Goal: Task Accomplishment & Management: Manage account settings

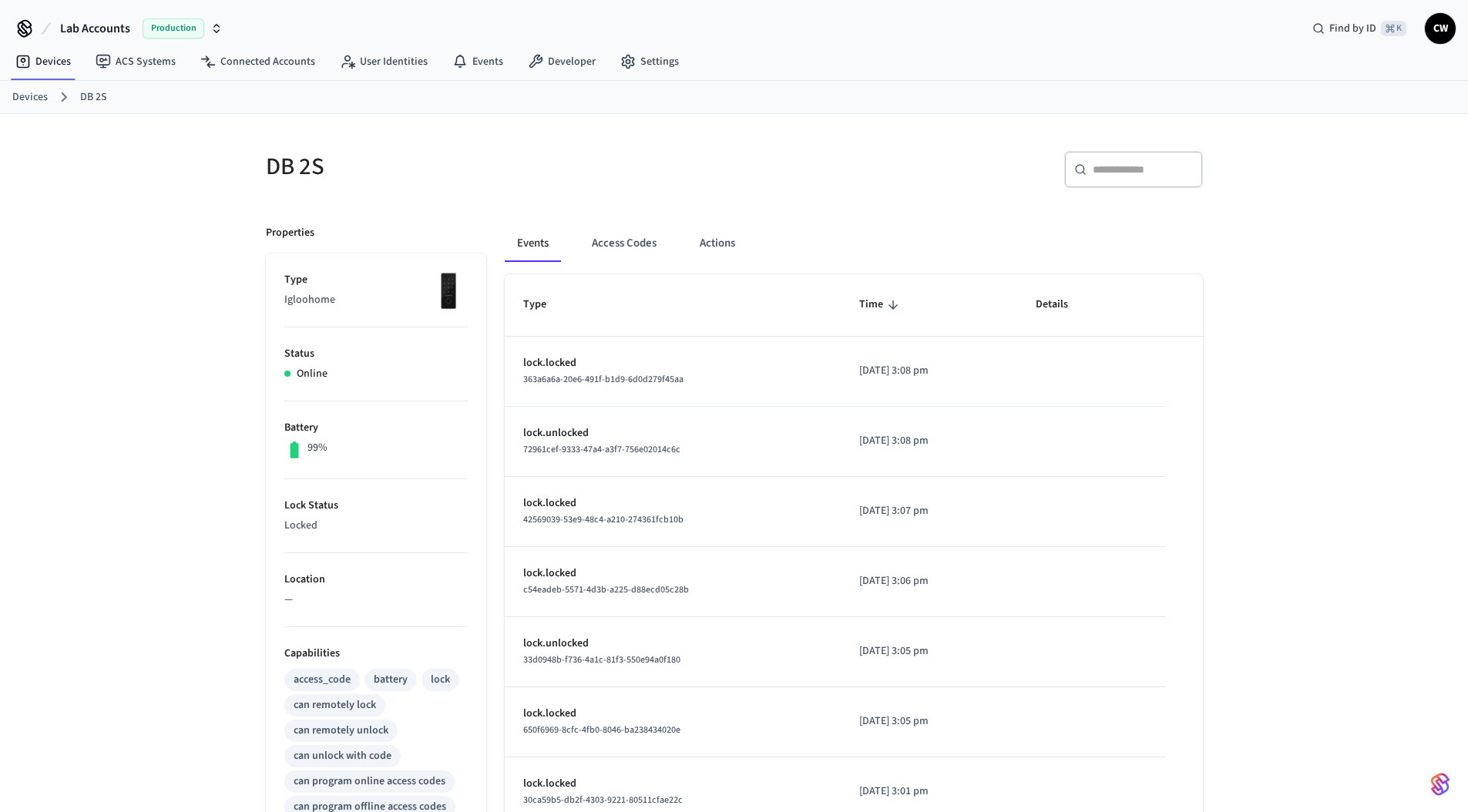
scroll to position [25, 0]
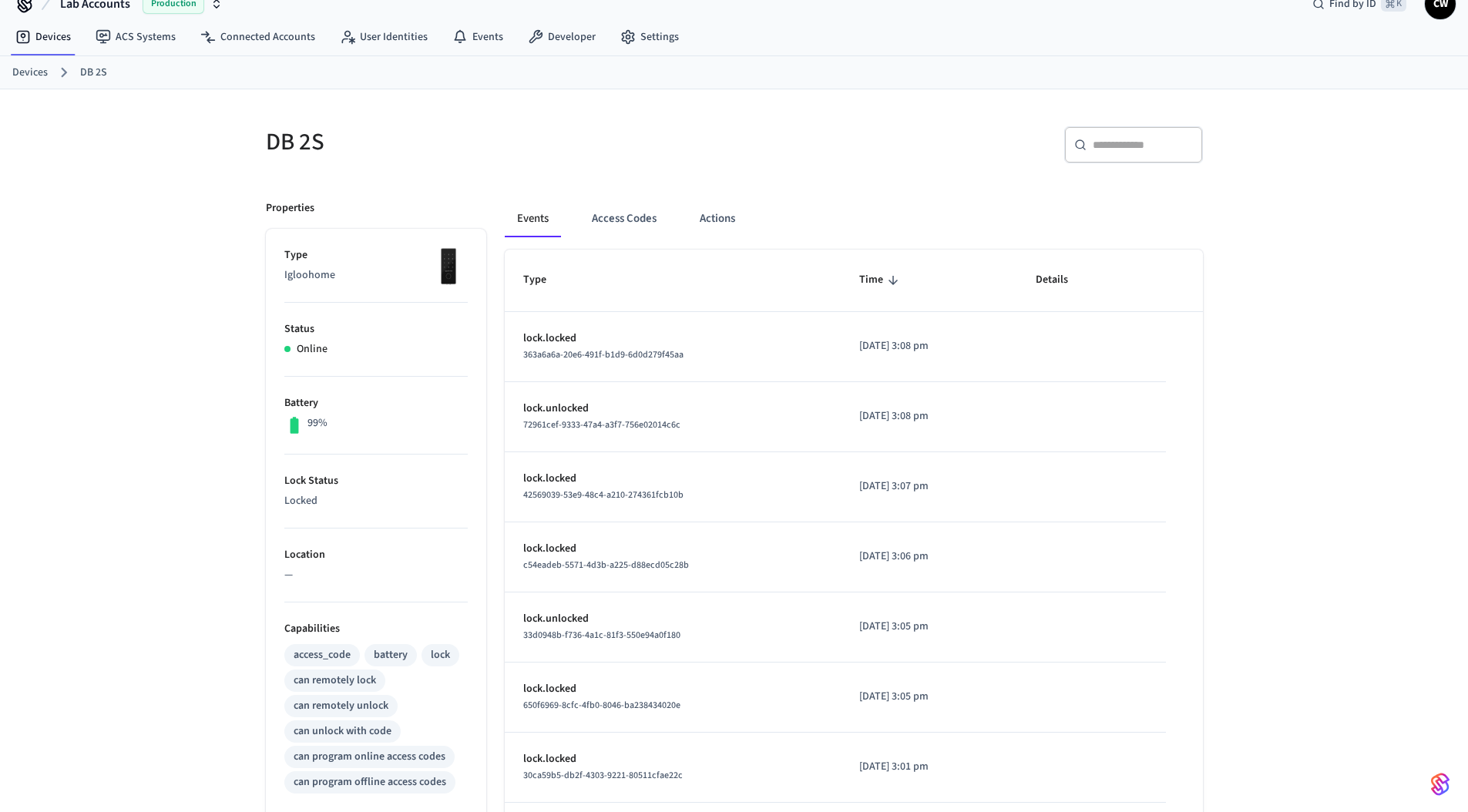
click at [300, 276] on p "Igloohome" at bounding box center [376, 275] width 184 height 16
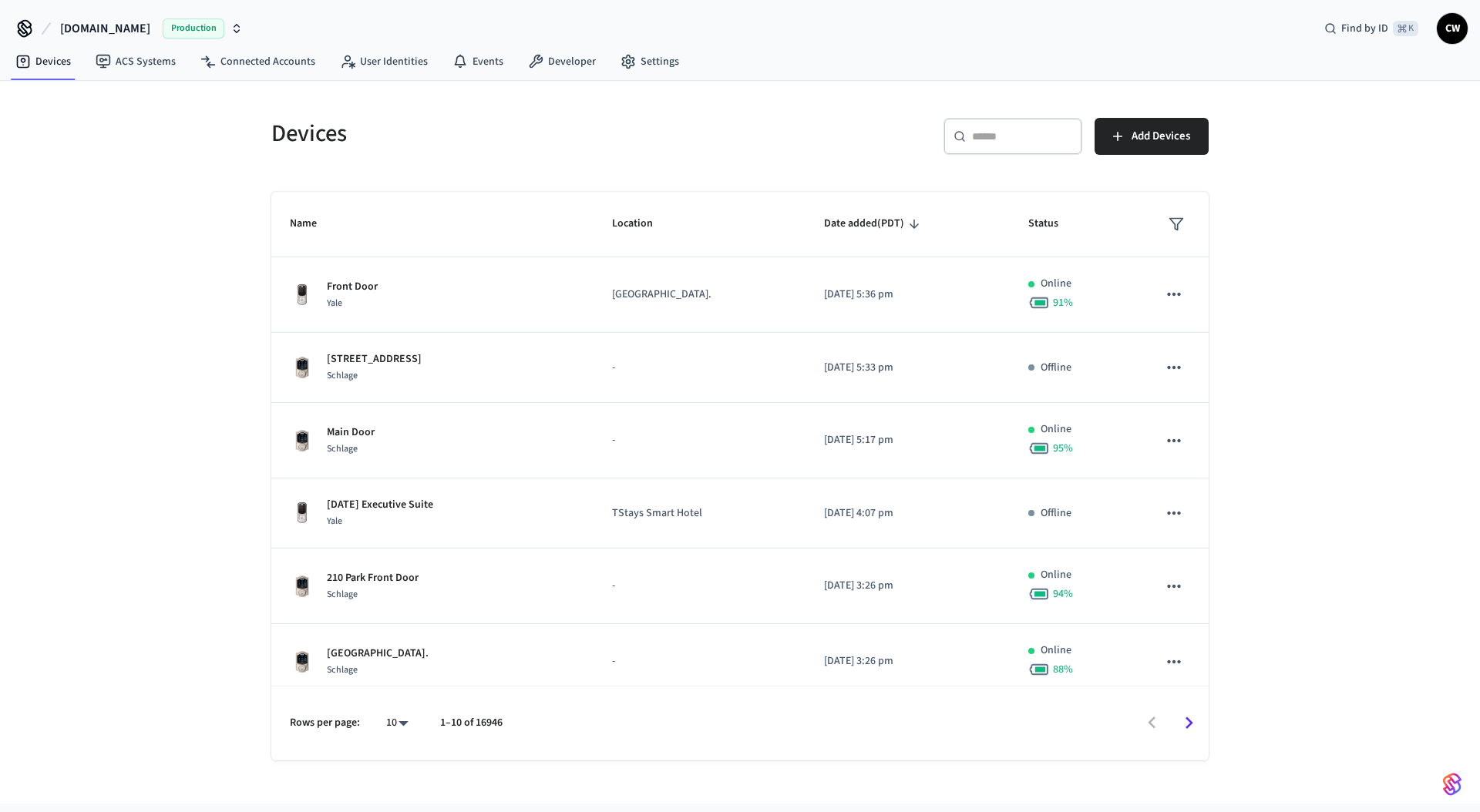
click at [162, 20] on span "Production" at bounding box center [193, 29] width 61 height 20
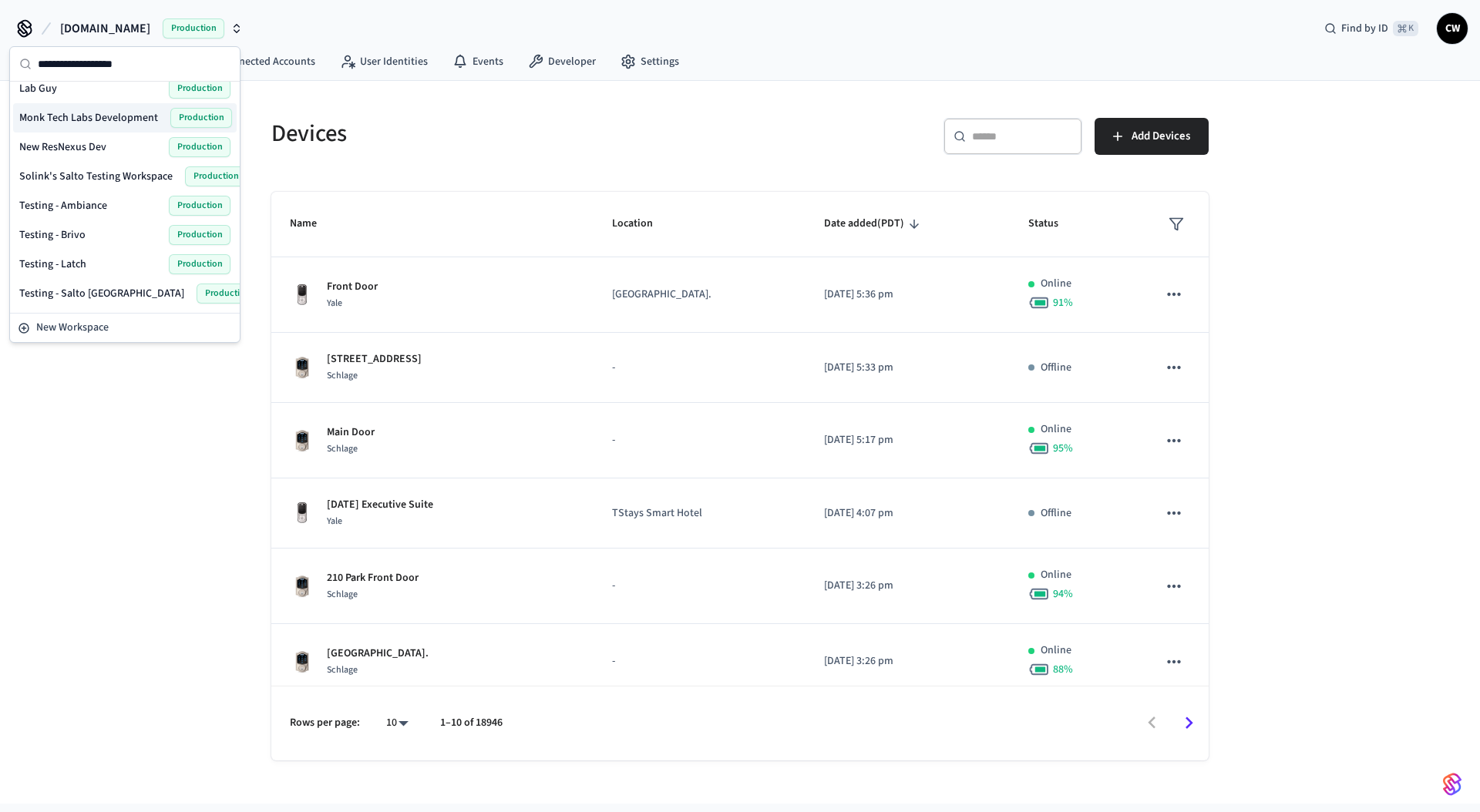
scroll to position [417, 0]
click at [157, 62] on input "text" at bounding box center [134, 64] width 193 height 34
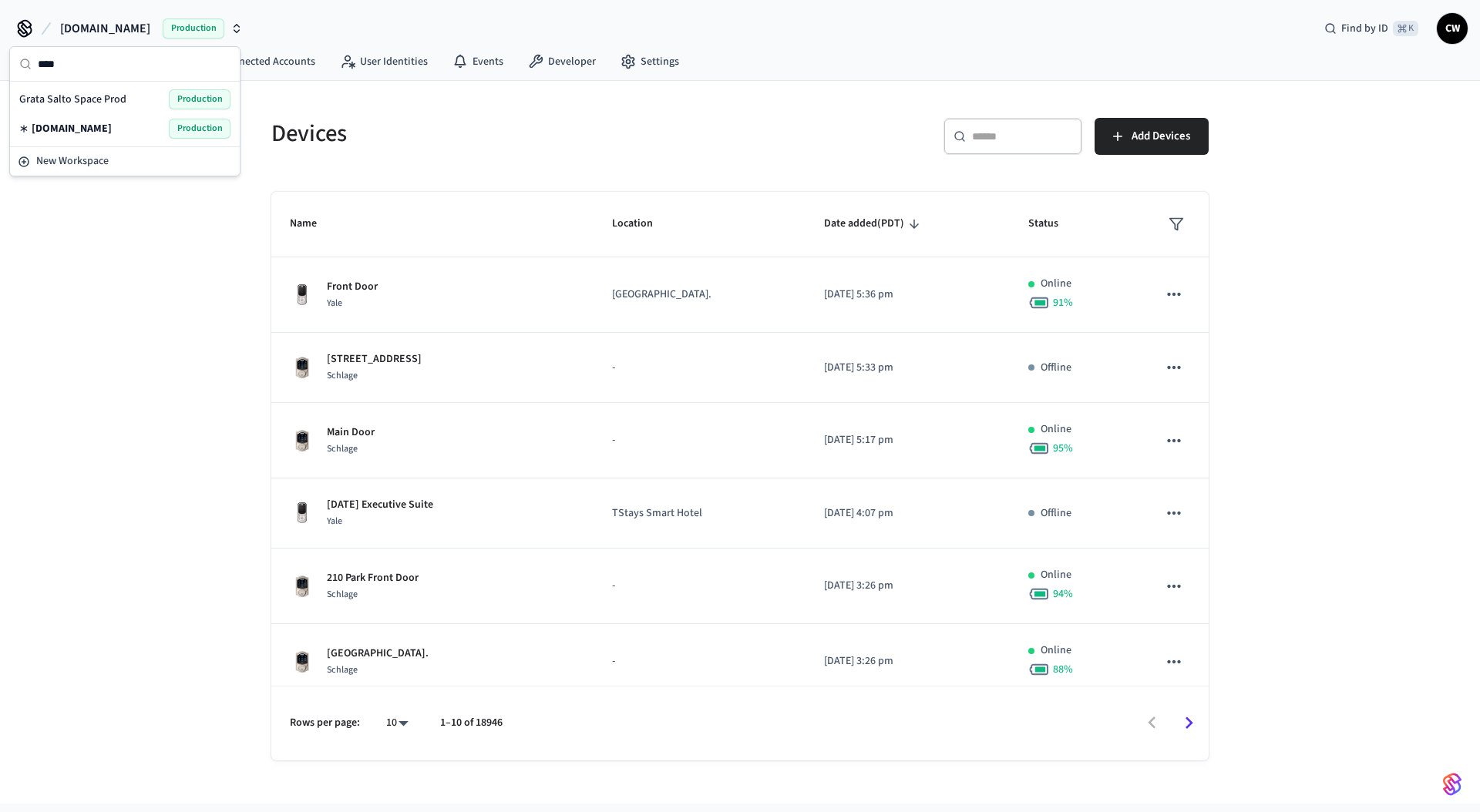
scroll to position [0, 0]
type input "******"
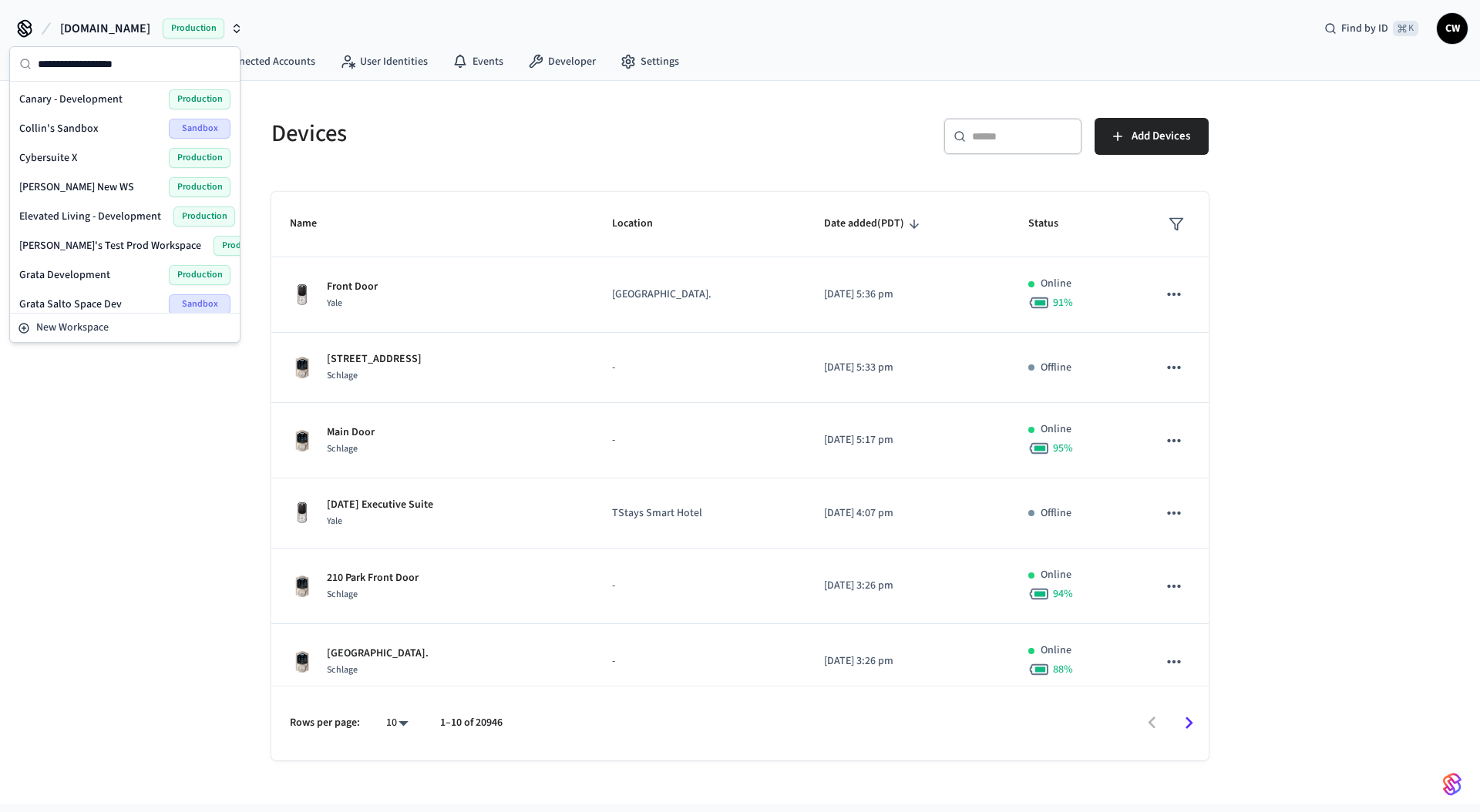
click at [382, 129] on h5 "Devices" at bounding box center [501, 133] width 459 height 31
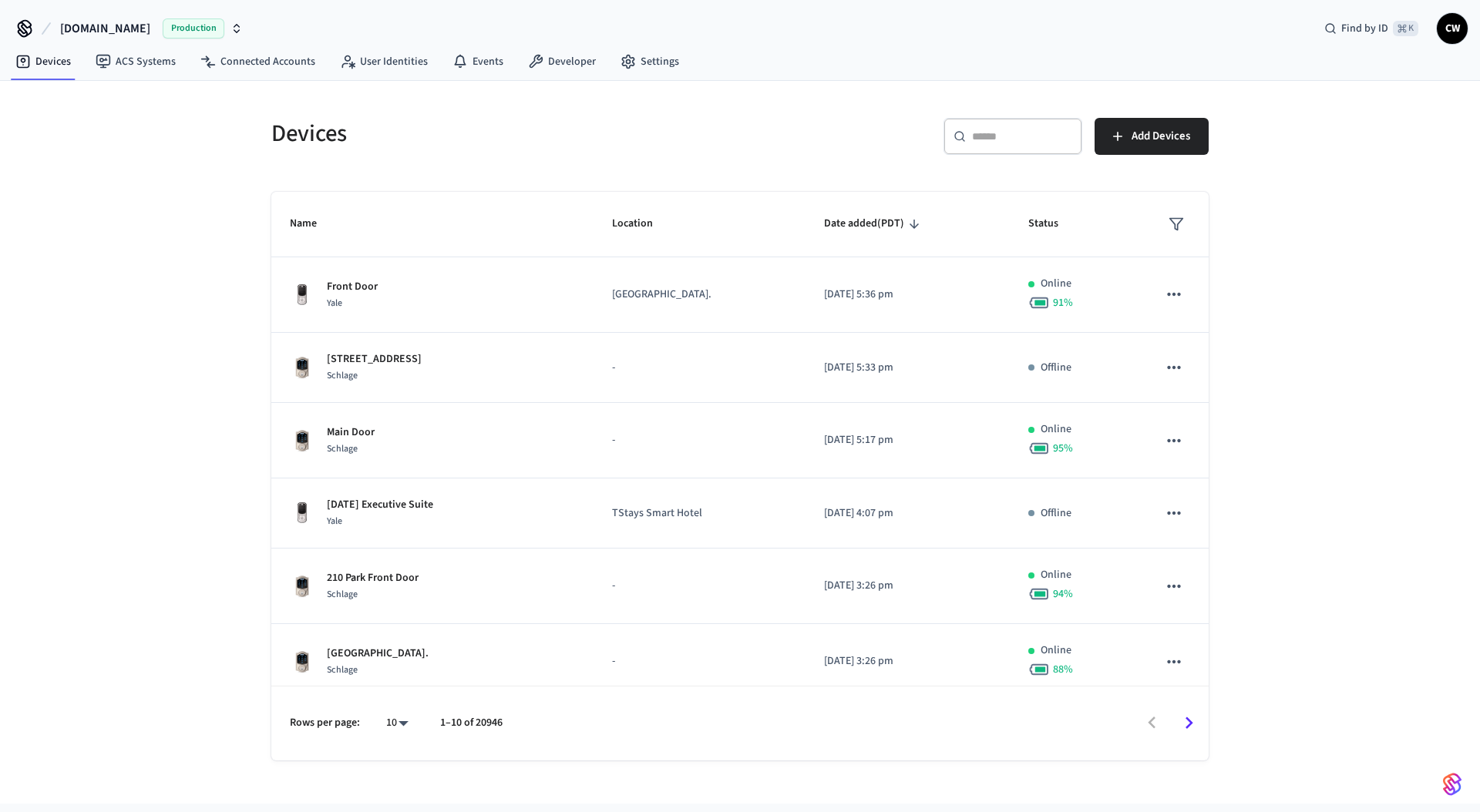
click at [291, 140] on h5 "Devices" at bounding box center [501, 133] width 459 height 31
click at [291, 139] on h5 "Devices" at bounding box center [501, 133] width 459 height 31
click at [139, 146] on div "Devices ​ ​ Add Devices Name Location Date added (PDT) Status Front Door Yale L…" at bounding box center [740, 442] width 1480 height 723
click at [88, 26] on span "Hospitable.com" at bounding box center [105, 29] width 90 height 19
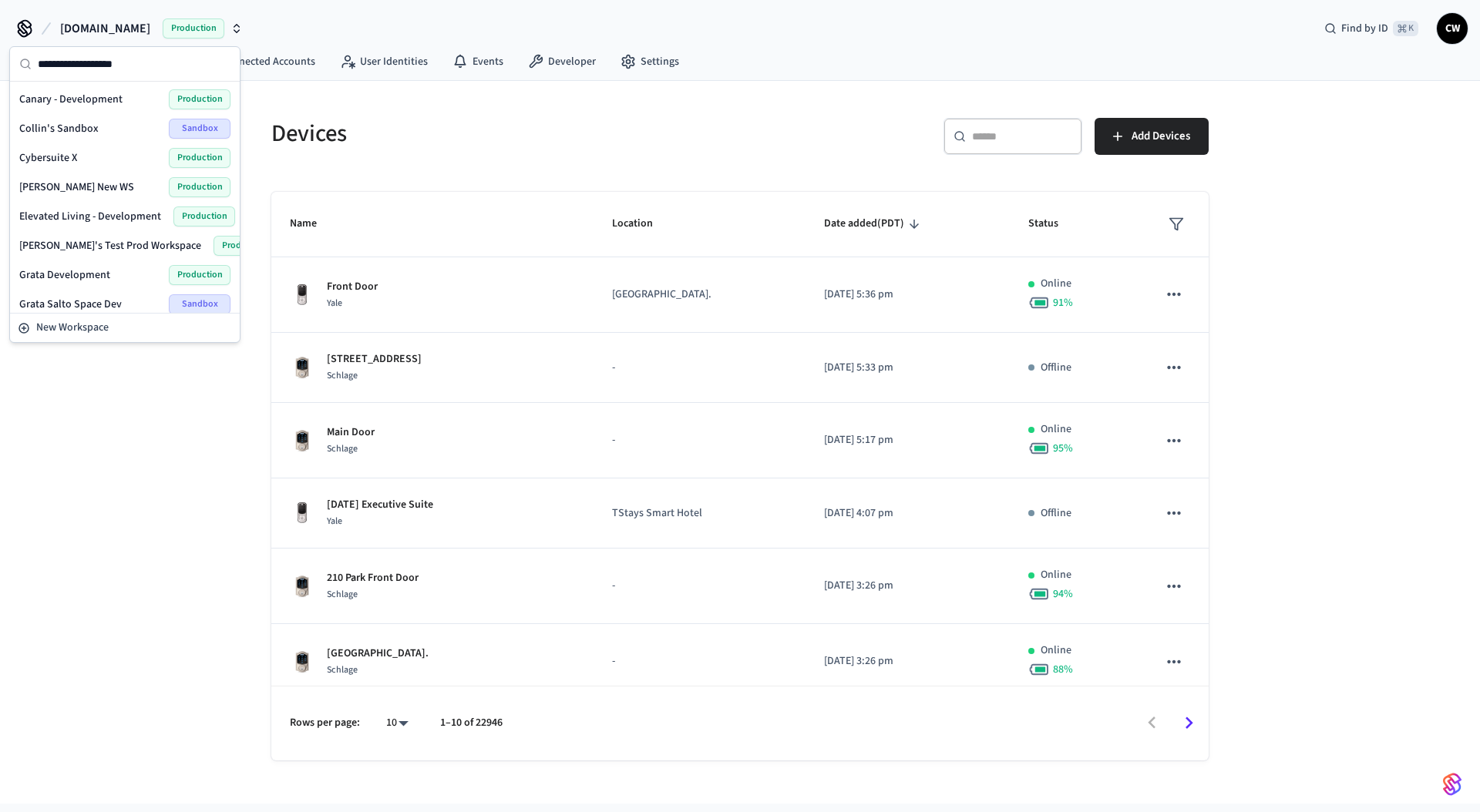
click at [147, 22] on button "Hospitable.com Production" at bounding box center [151, 28] width 192 height 32
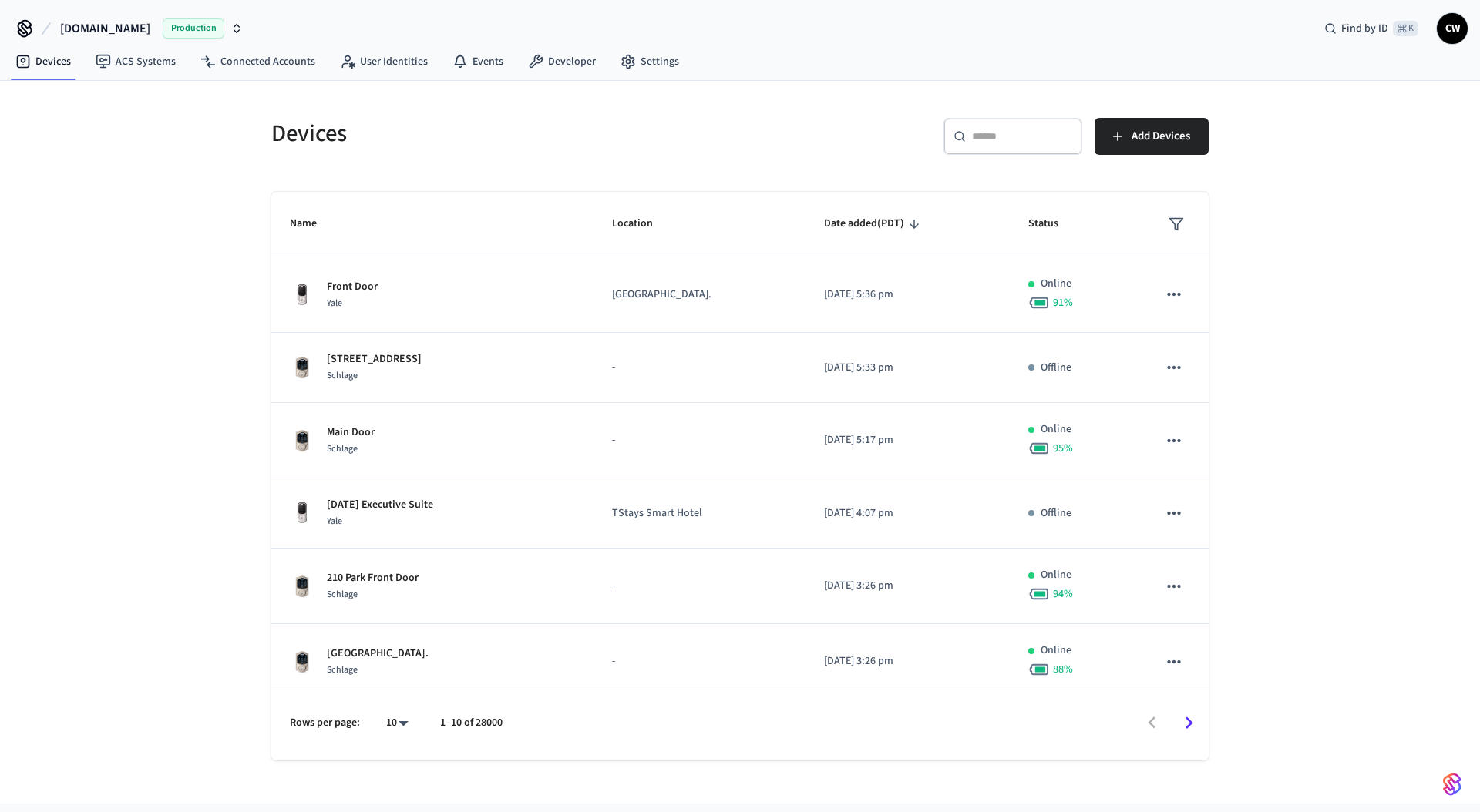
click at [333, 140] on h5 "Devices" at bounding box center [501, 133] width 459 height 31
click at [398, 142] on h5 "Devices" at bounding box center [501, 133] width 459 height 31
click at [324, 138] on h5 "Devices" at bounding box center [501, 133] width 459 height 31
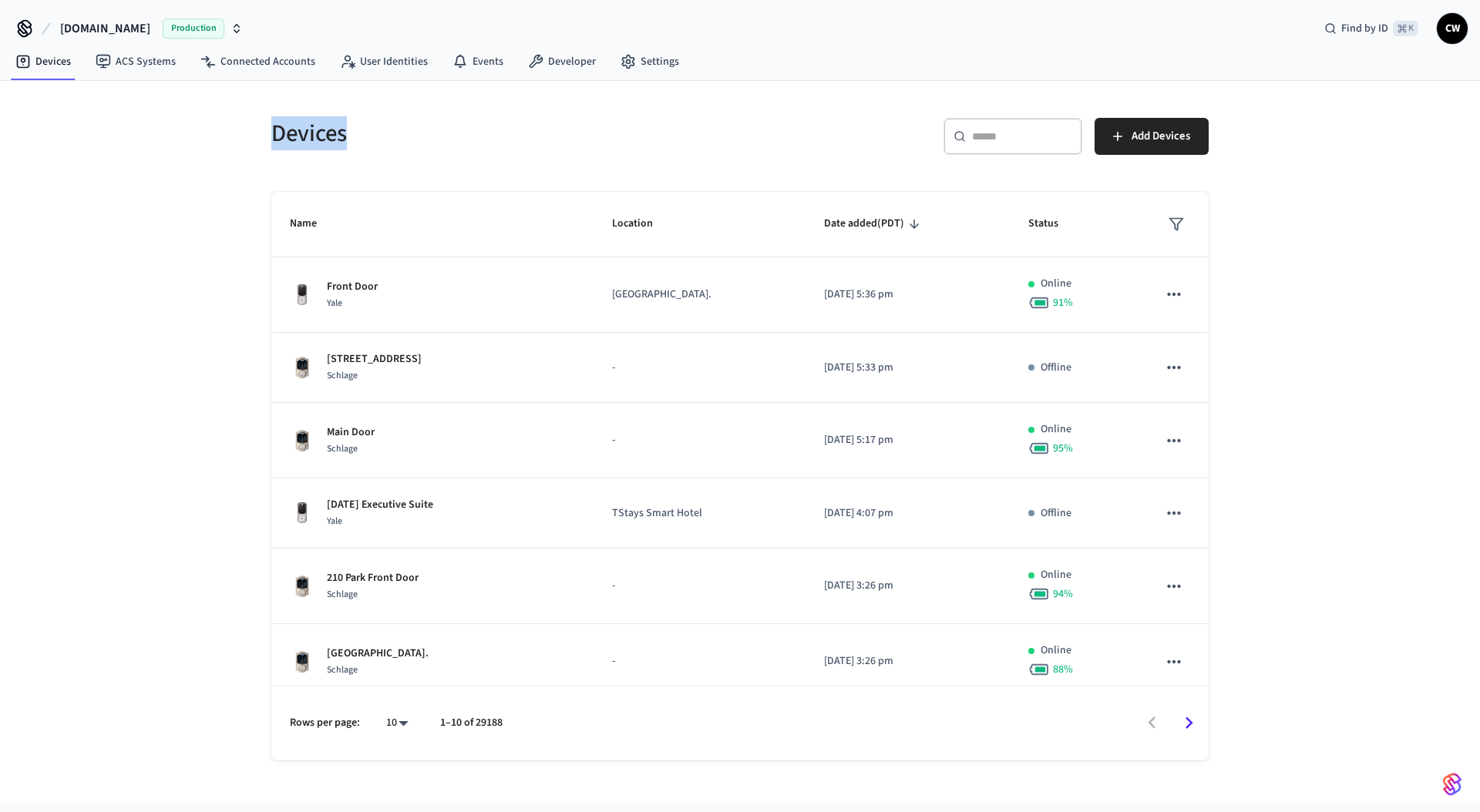
click at [385, 139] on h5 "Devices" at bounding box center [501, 133] width 459 height 31
click at [325, 139] on h5 "Devices" at bounding box center [501, 133] width 459 height 31
click at [410, 145] on h5 "Devices" at bounding box center [501, 133] width 459 height 31
click at [406, 152] on div "Devices" at bounding box center [492, 133] width 478 height 68
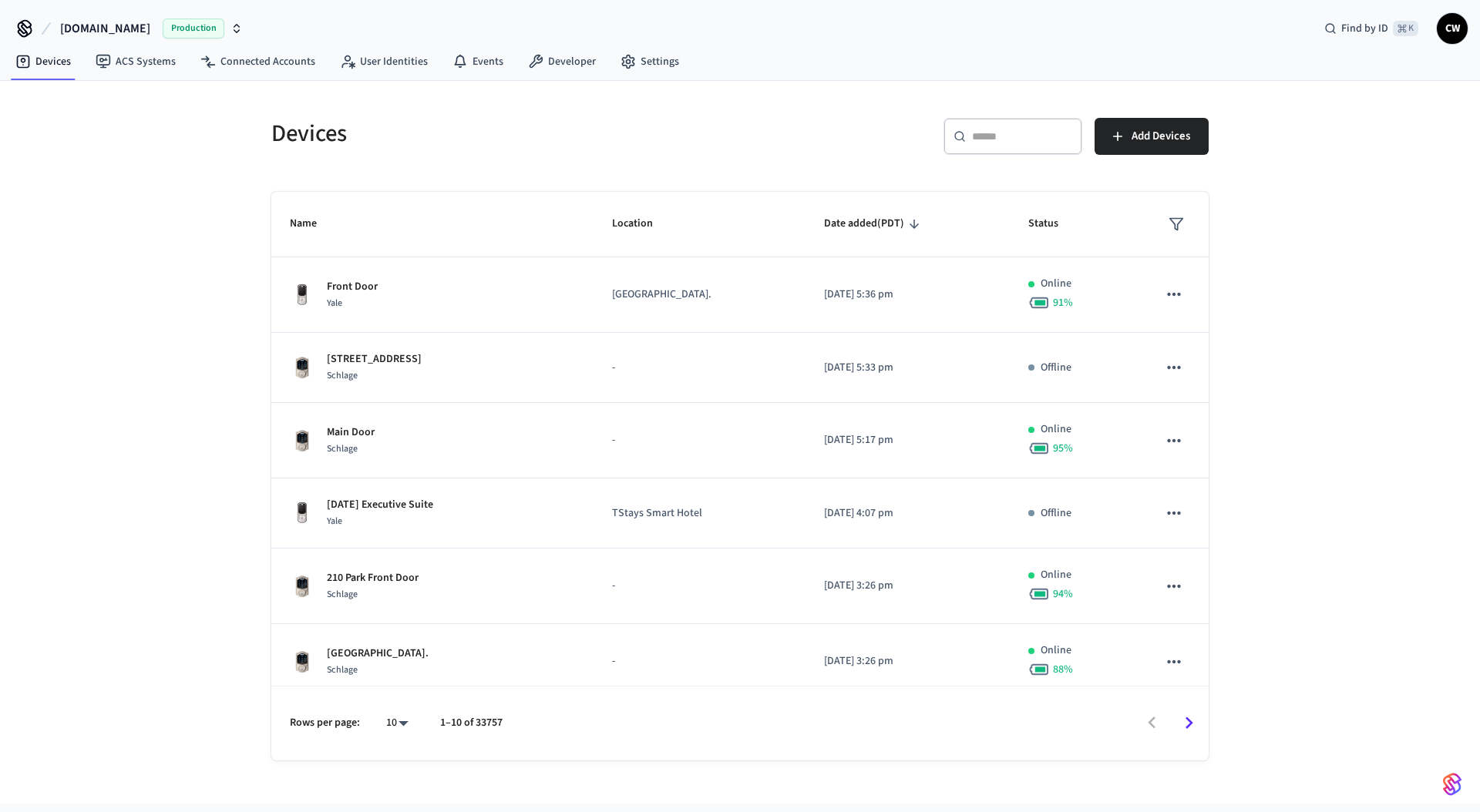
click at [138, 29] on span "Hospitable.com" at bounding box center [105, 29] width 90 height 19
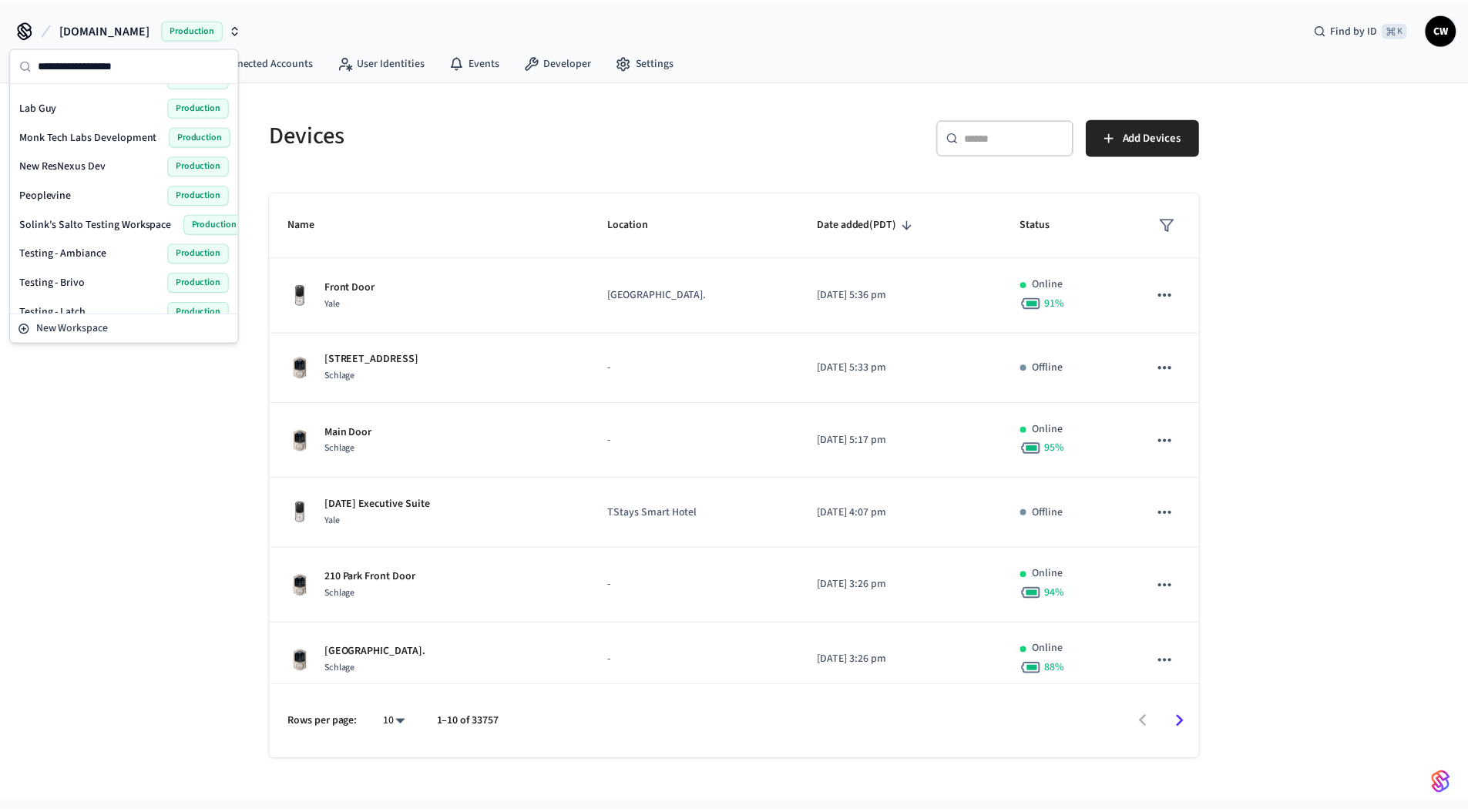
scroll to position [402, 0]
click at [75, 196] on div "Peoplevine Production" at bounding box center [125, 195] width 211 height 20
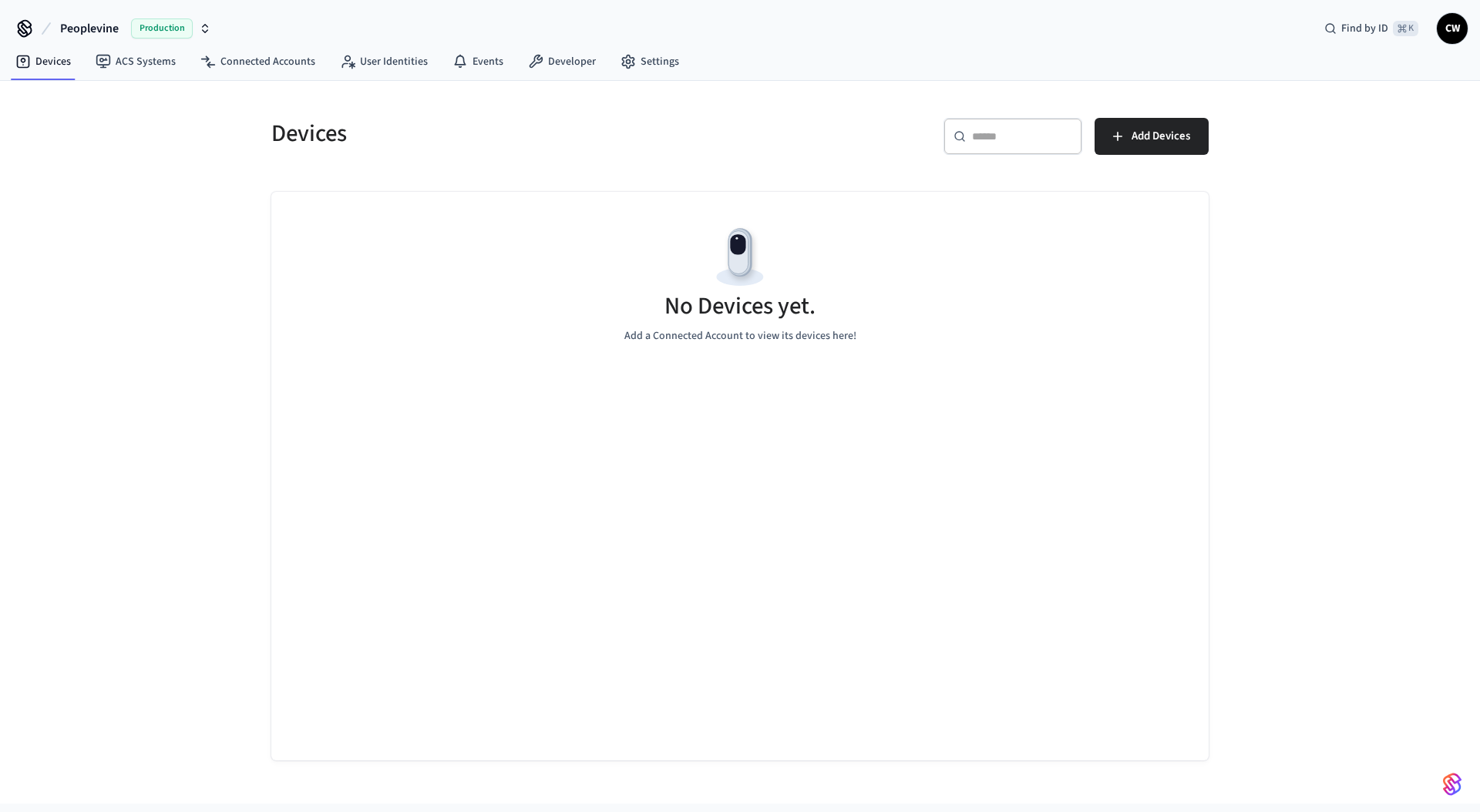
click at [172, 381] on div "Devices ​ ​ Add Devices No Devices yet. Add a Connected Account to view its dev…" at bounding box center [740, 442] width 1480 height 723
click at [128, 50] on link "ACS Systems" at bounding box center [135, 61] width 105 height 28
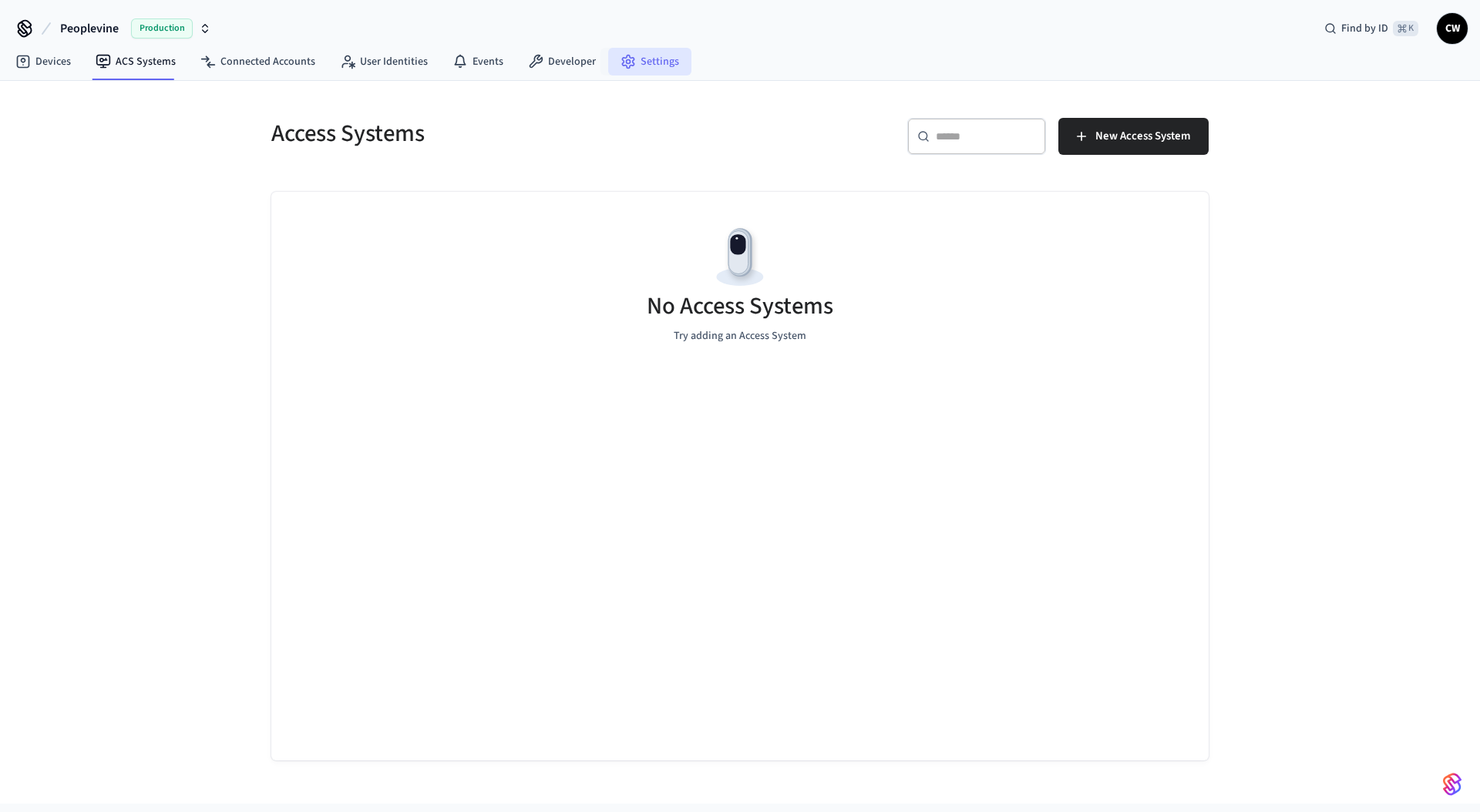
click at [662, 63] on link "Settings" at bounding box center [650, 61] width 83 height 28
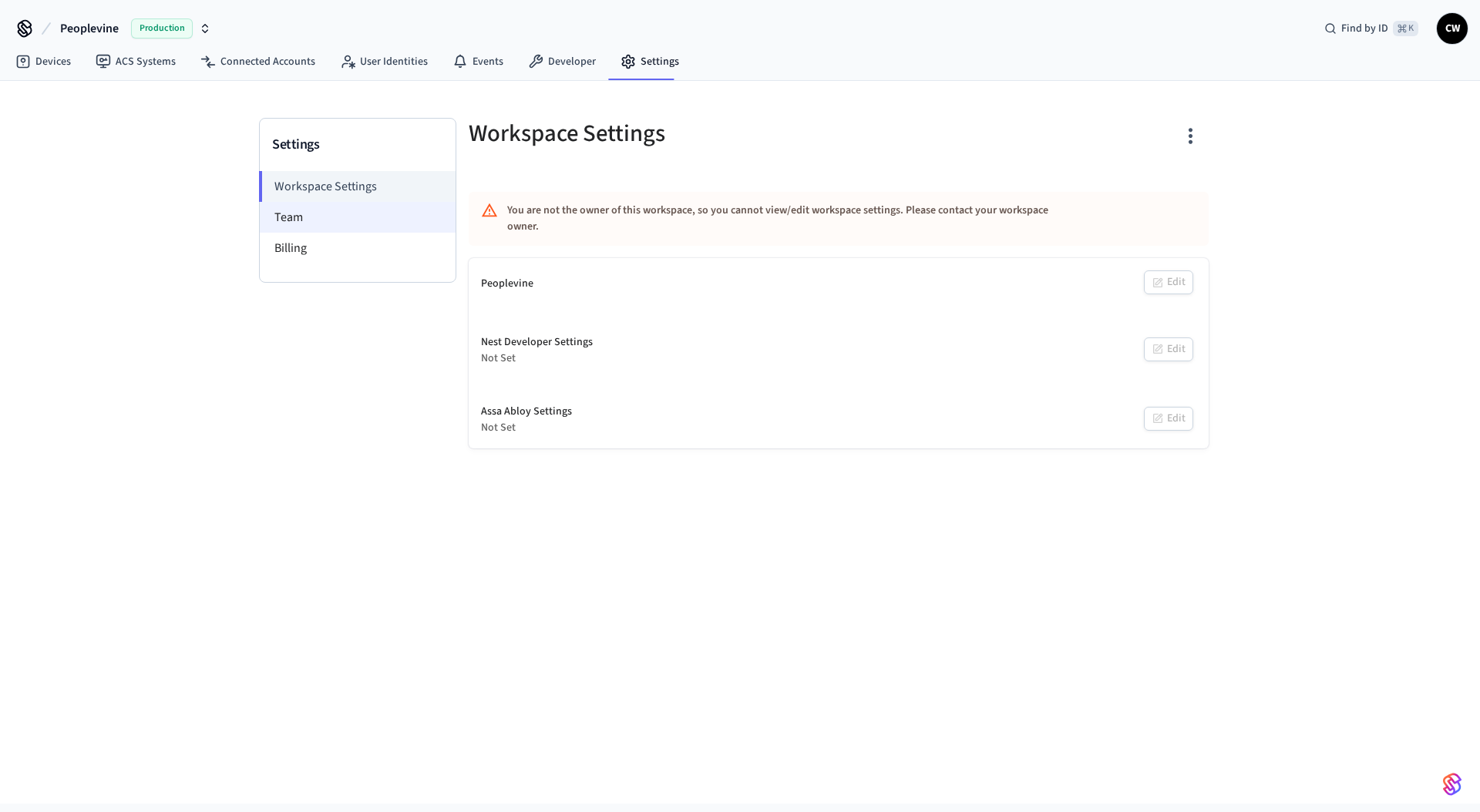
click at [312, 216] on li "Team" at bounding box center [357, 217] width 196 height 31
click at [339, 215] on li "Team" at bounding box center [357, 217] width 196 height 31
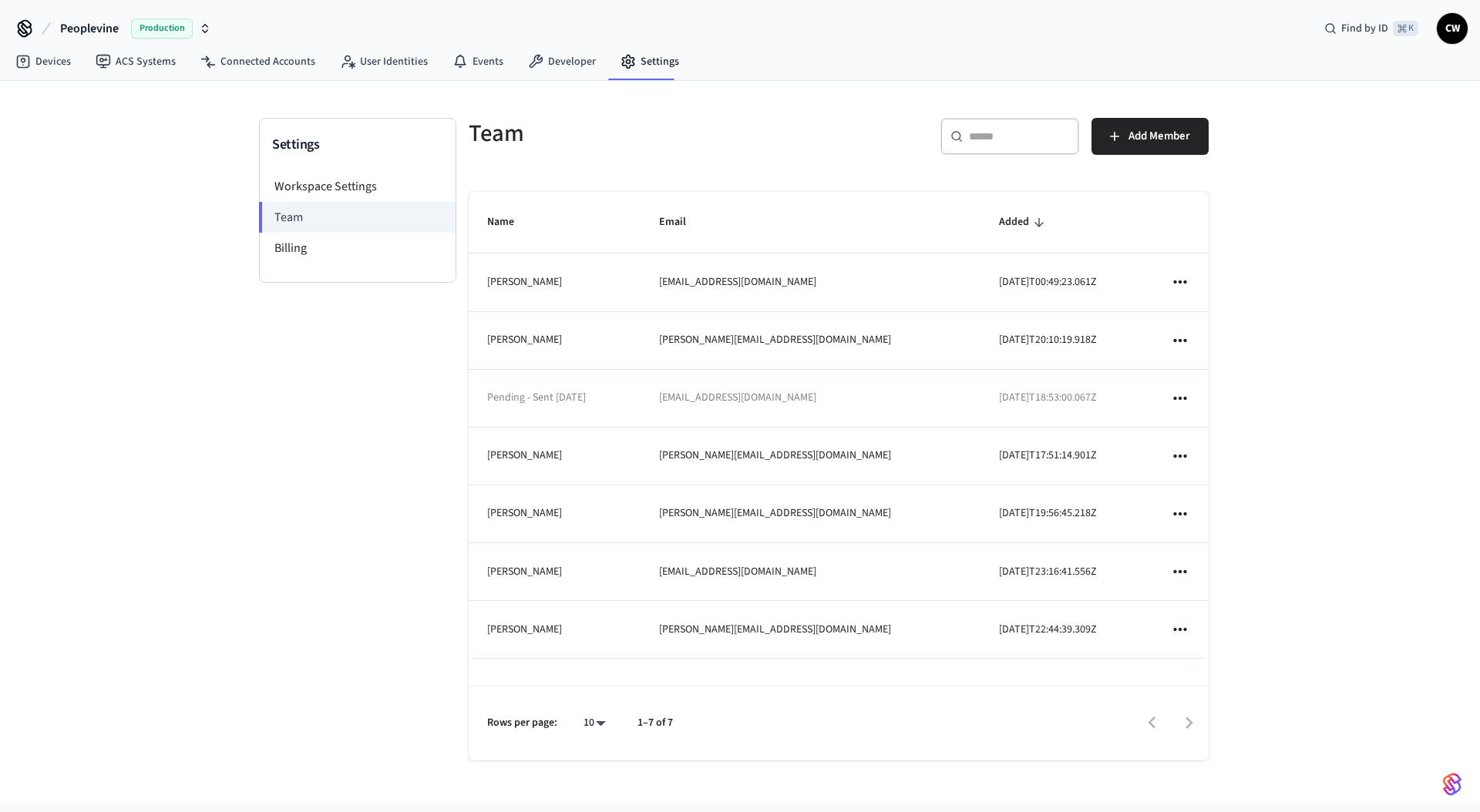
click at [636, 158] on div "Team" at bounding box center [640, 133] width 379 height 68
click at [283, 454] on div "Settings Workspace Settings Team Billing" at bounding box center [357, 455] width 197 height 673
drag, startPoint x: 552, startPoint y: 397, endPoint x: 657, endPoint y: 399, distance: 105.0
click at [640, 399] on td "Pending - Sent Jul 1, 2025" at bounding box center [555, 399] width 172 height 58
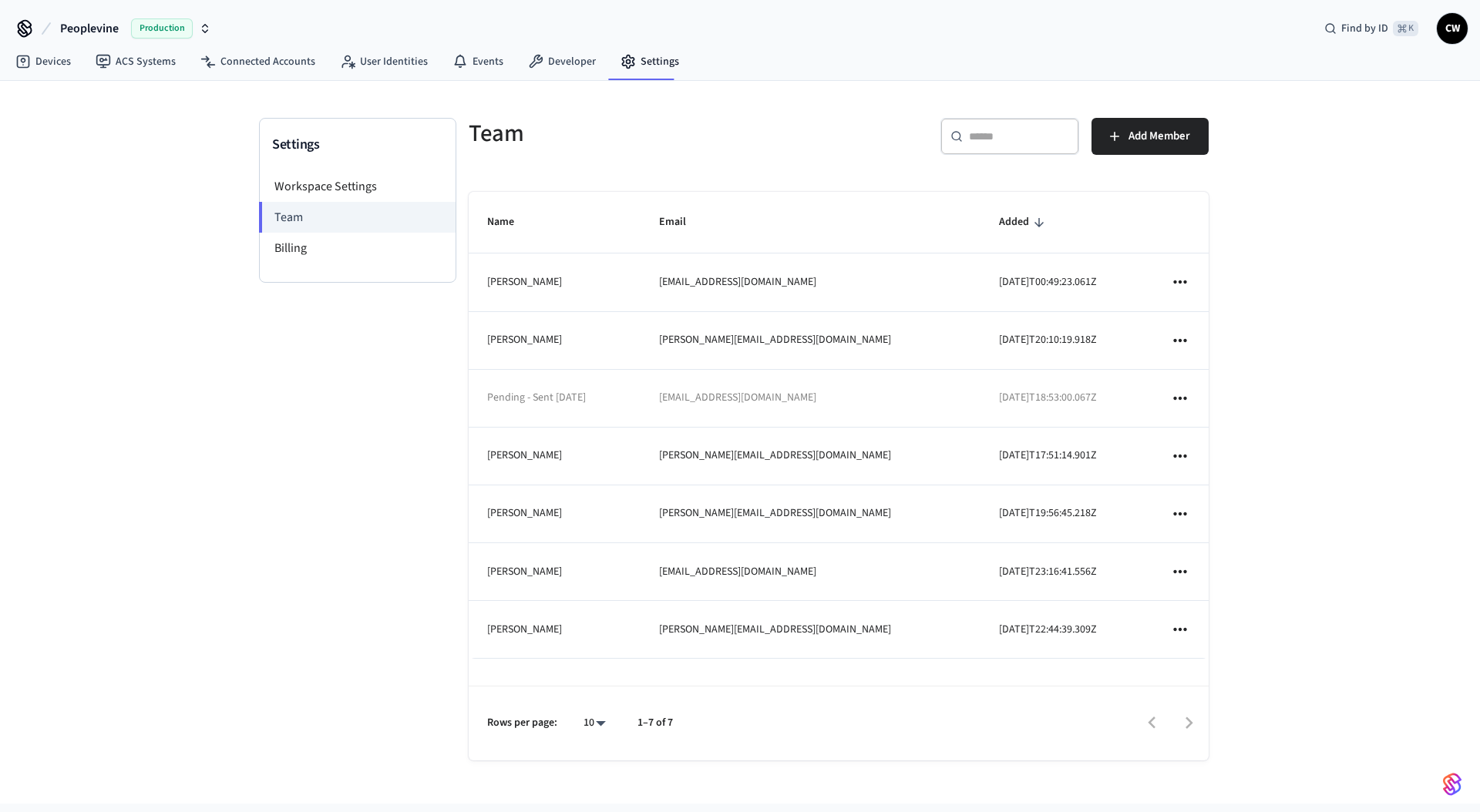
click at [1186, 399] on icon "sticky table" at bounding box center [1179, 399] width 13 height 3
click at [1329, 332] on div at bounding box center [740, 406] width 1480 height 812
click at [208, 423] on div "Settings Workspace Settings Team Billing Team ​ ​ Add Member Name Email Added C…" at bounding box center [740, 442] width 1480 height 723
click at [258, 569] on div "Settings Workspace Settings Team Billing Team ​ ​ Add Member Name Email Added C…" at bounding box center [740, 436] width 987 height 711
click at [264, 577] on div "Settings Workspace Settings Team Billing" at bounding box center [357, 455] width 197 height 673
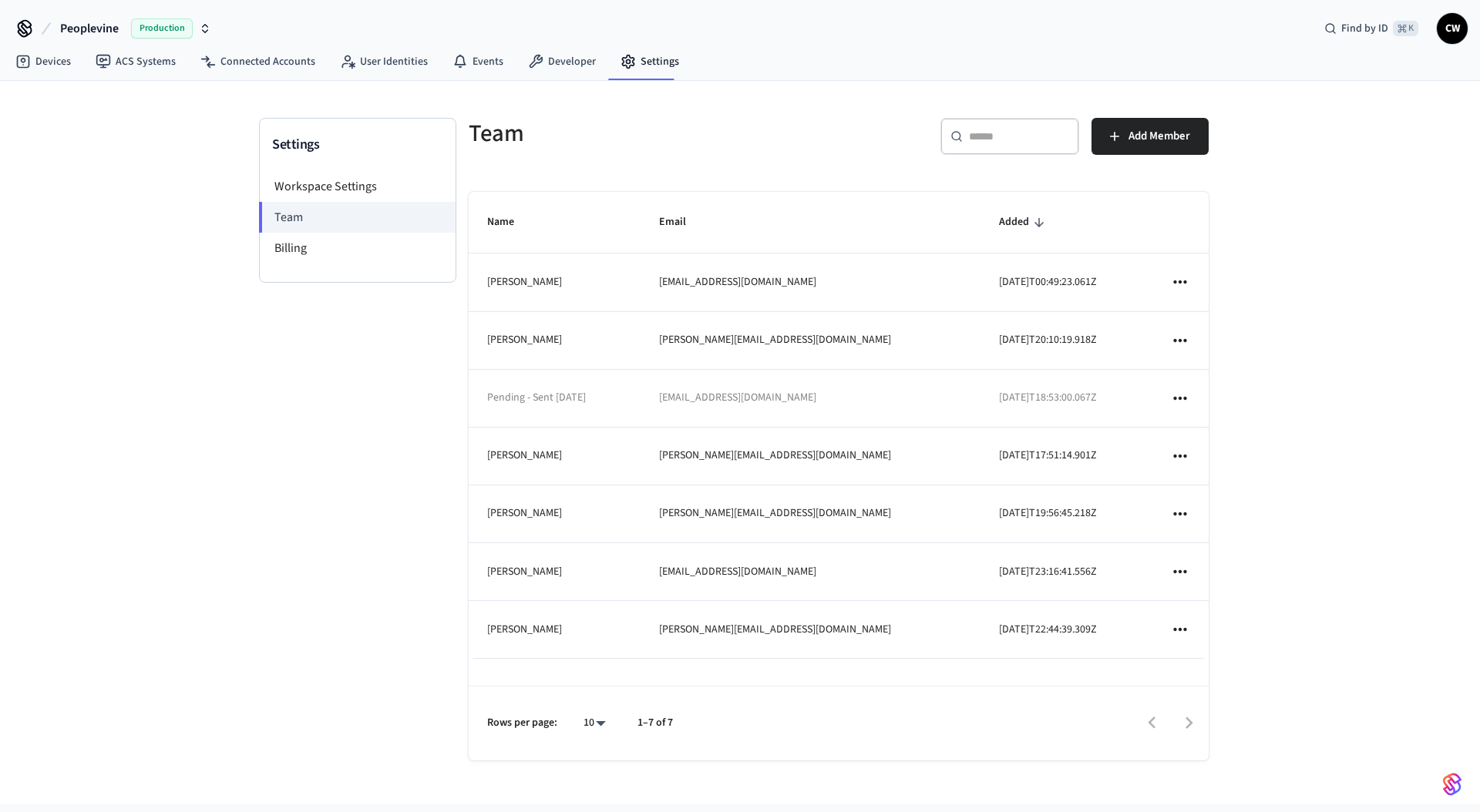
click at [218, 361] on div "Settings Workspace Settings Team Billing Team ​ ​ Add Member Name Email Added C…" at bounding box center [740, 442] width 1480 height 723
click at [350, 182] on li "Workspace Settings" at bounding box center [357, 186] width 196 height 31
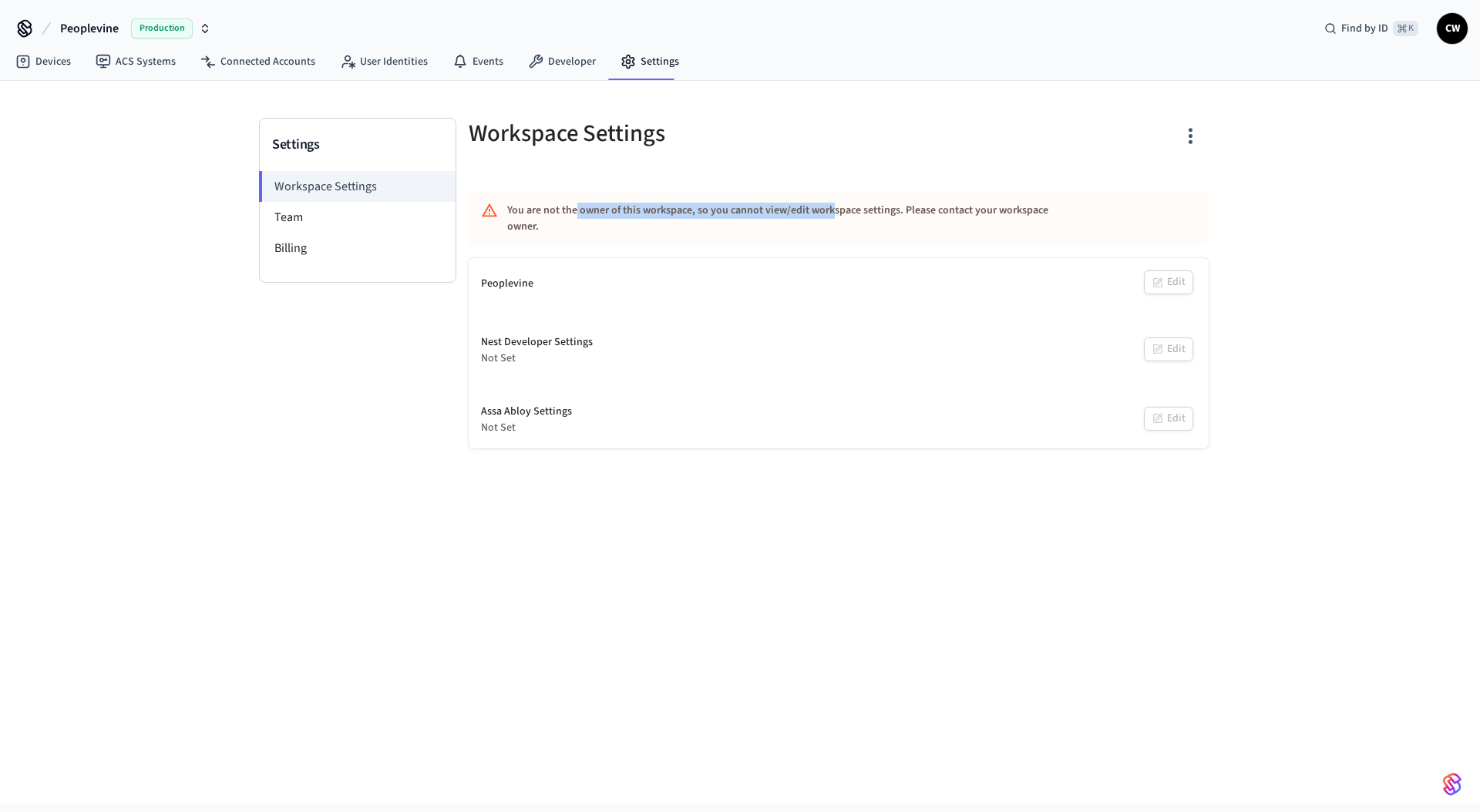
drag, startPoint x: 578, startPoint y: 209, endPoint x: 832, endPoint y: 211, distance: 254.0
click at [832, 211] on div "You are not the owner of this workspace, so you cannot view/edit workspace sett…" at bounding box center [793, 219] width 572 height 45
drag, startPoint x: 634, startPoint y: 208, endPoint x: 596, endPoint y: 208, distance: 38.0
click at [602, 208] on div "You are not the owner of this workspace, so you cannot view/edit workspace sett…" at bounding box center [793, 219] width 572 height 45
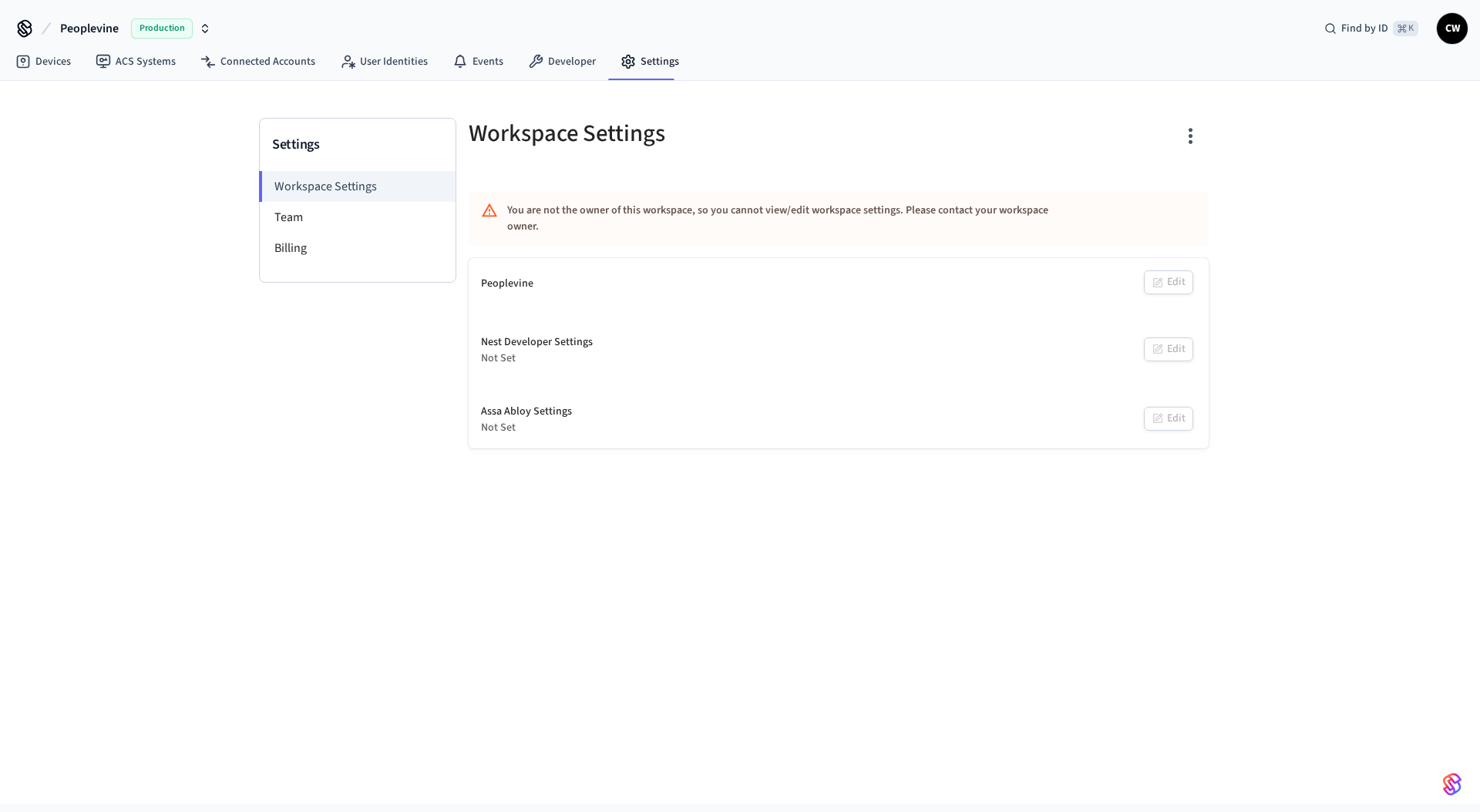
click at [596, 208] on div "You are not the owner of this workspace, so you cannot view/edit workspace sett…" at bounding box center [793, 219] width 572 height 45
drag, startPoint x: 897, startPoint y: 209, endPoint x: 1078, endPoint y: 208, distance: 181.0
click at [1075, 208] on div "You are not the owner of this workspace, so you cannot view/edit workspace sett…" at bounding box center [793, 219] width 572 height 45
click at [1078, 208] on div "You are not the owner of this workspace, so you cannot view/edit workspace sett…" at bounding box center [793, 219] width 572 height 45
drag, startPoint x: 986, startPoint y: 211, endPoint x: 940, endPoint y: 212, distance: 46.0
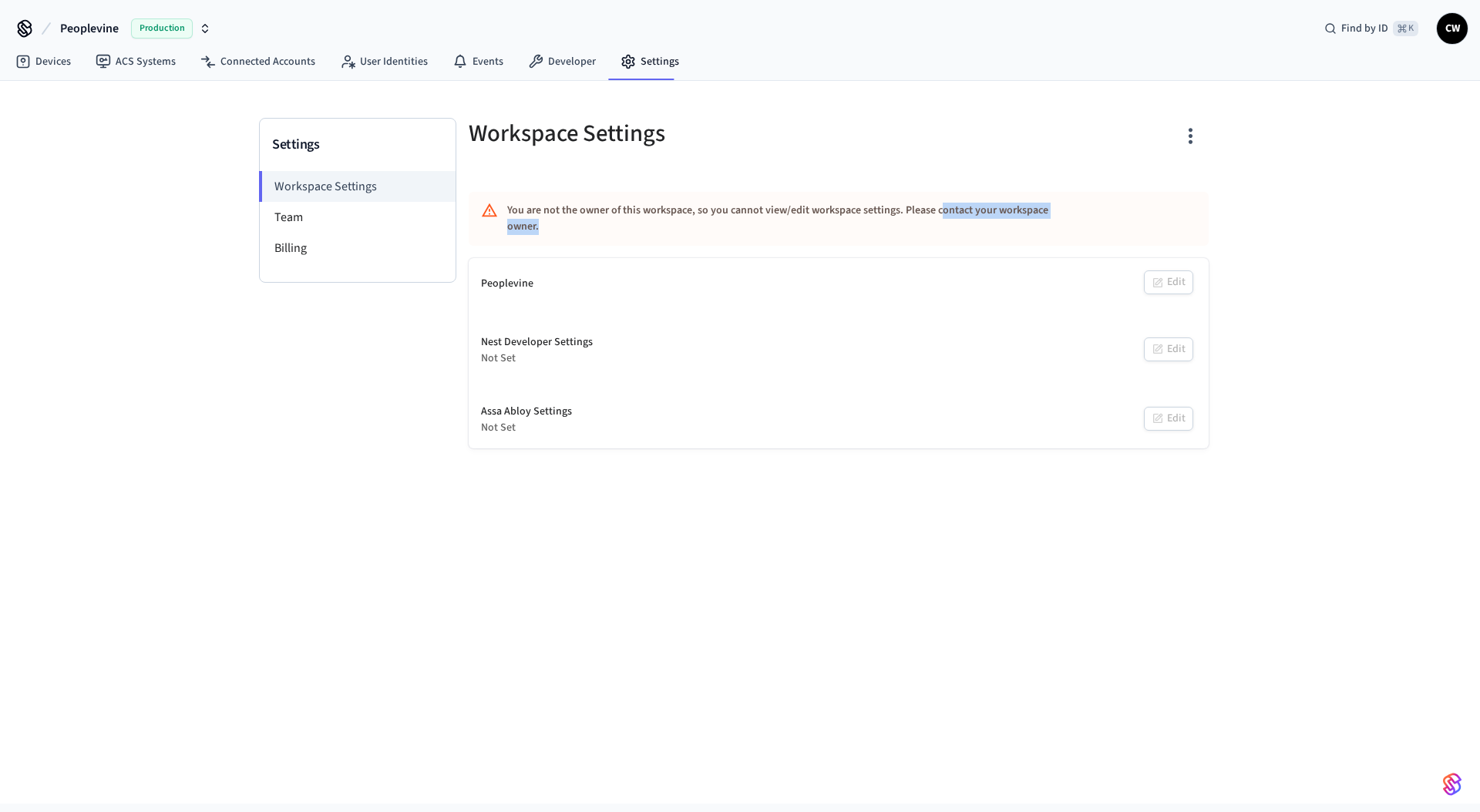
click at [940, 212] on div "You are not the owner of this workspace, so you cannot view/edit workspace sett…" at bounding box center [839, 219] width 740 height 54
click at [940, 212] on div "You are not the owner of this workspace, so you cannot view/edit workspace sett…" at bounding box center [793, 219] width 572 height 45
click at [53, 207] on div "Settings Workspace Settings Team Billing Workspace Settings You are not the own…" at bounding box center [740, 442] width 1480 height 723
click at [31, 61] on link "Devices" at bounding box center [43, 61] width 80 height 28
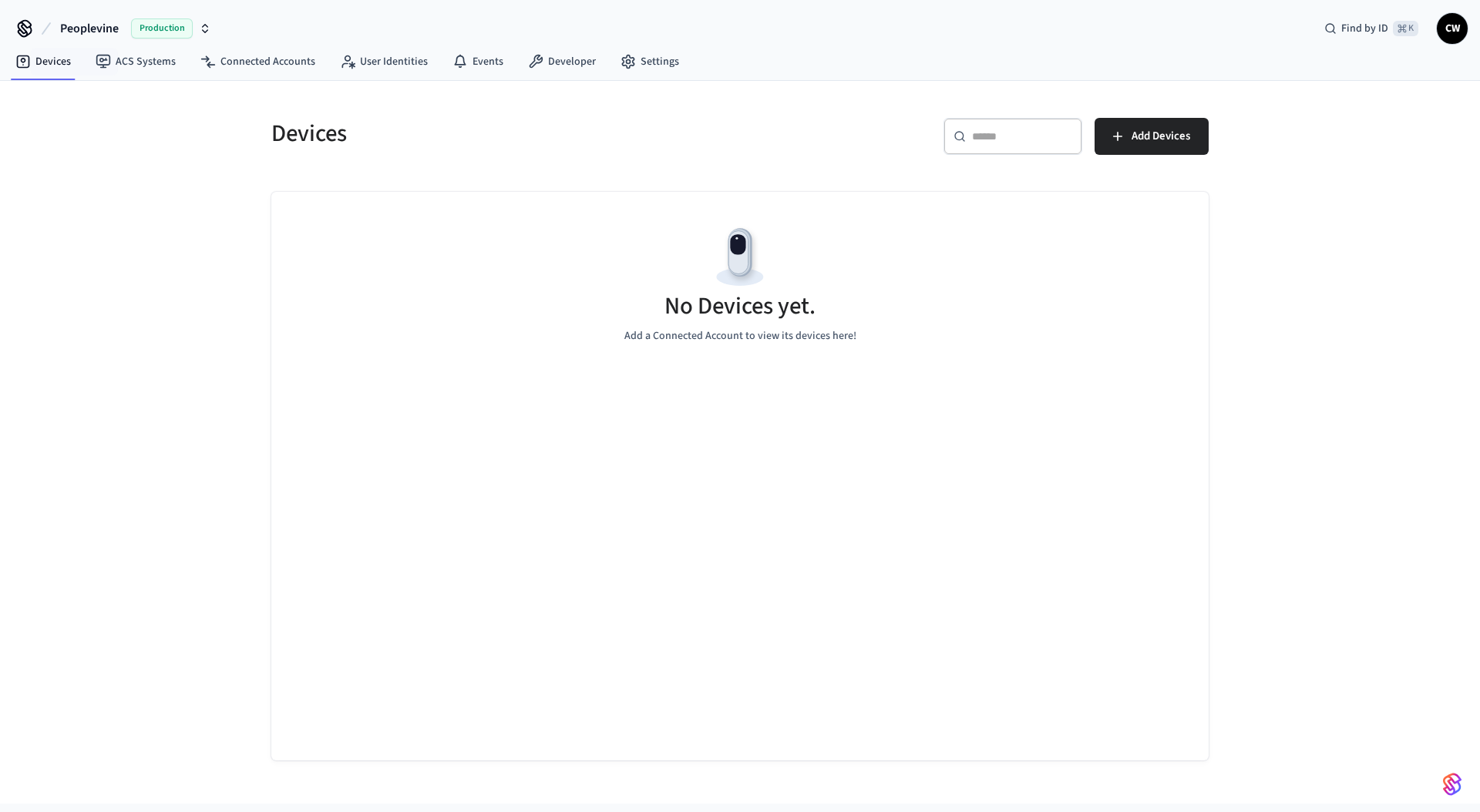
click at [135, 233] on div "Devices ​ ​ Add Devices No Devices yet. Add a Connected Account to view its dev…" at bounding box center [740, 442] width 1480 height 723
click at [145, 67] on link "ACS Systems" at bounding box center [135, 61] width 105 height 28
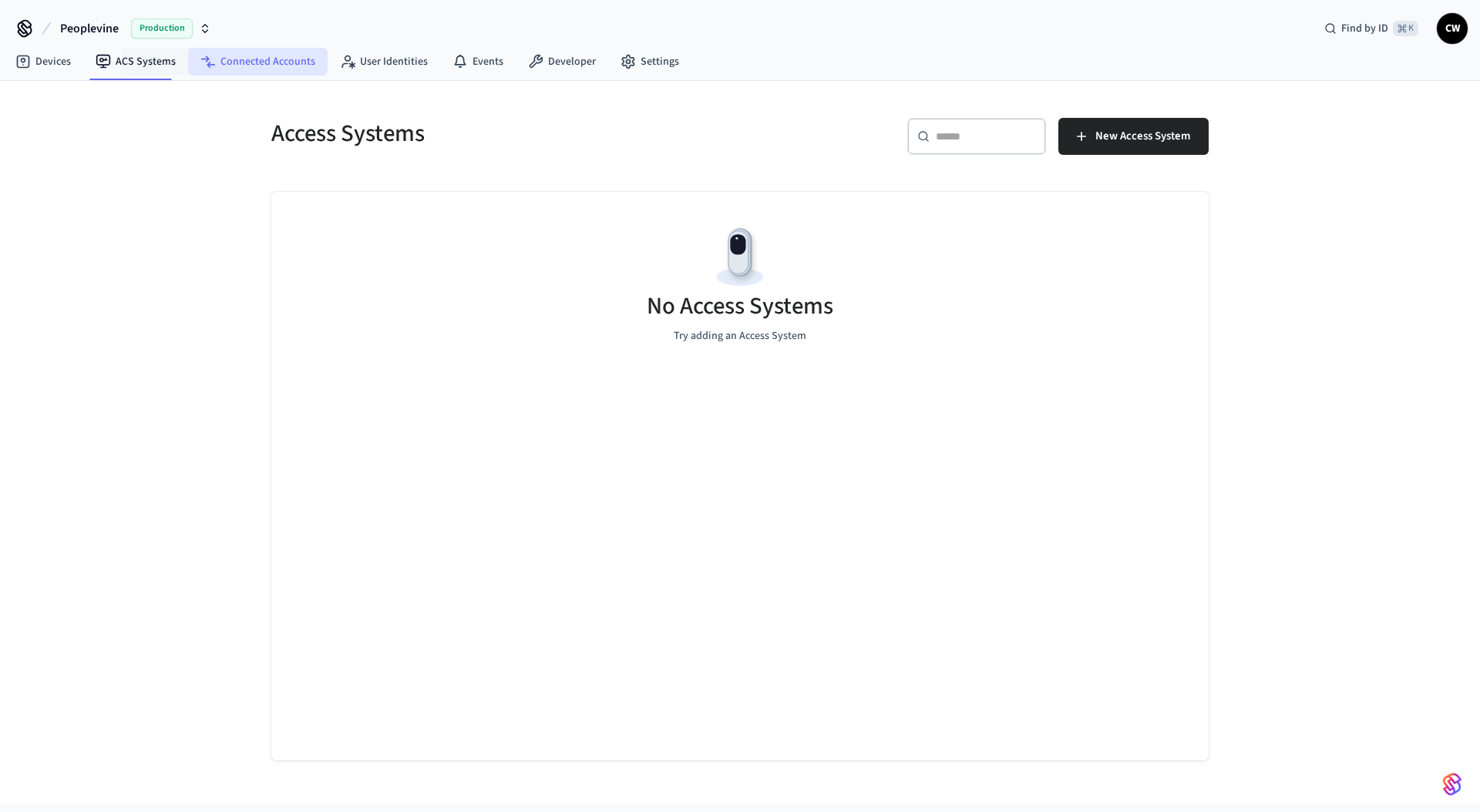
click at [253, 62] on link "Connected Accounts" at bounding box center [258, 61] width 139 height 28
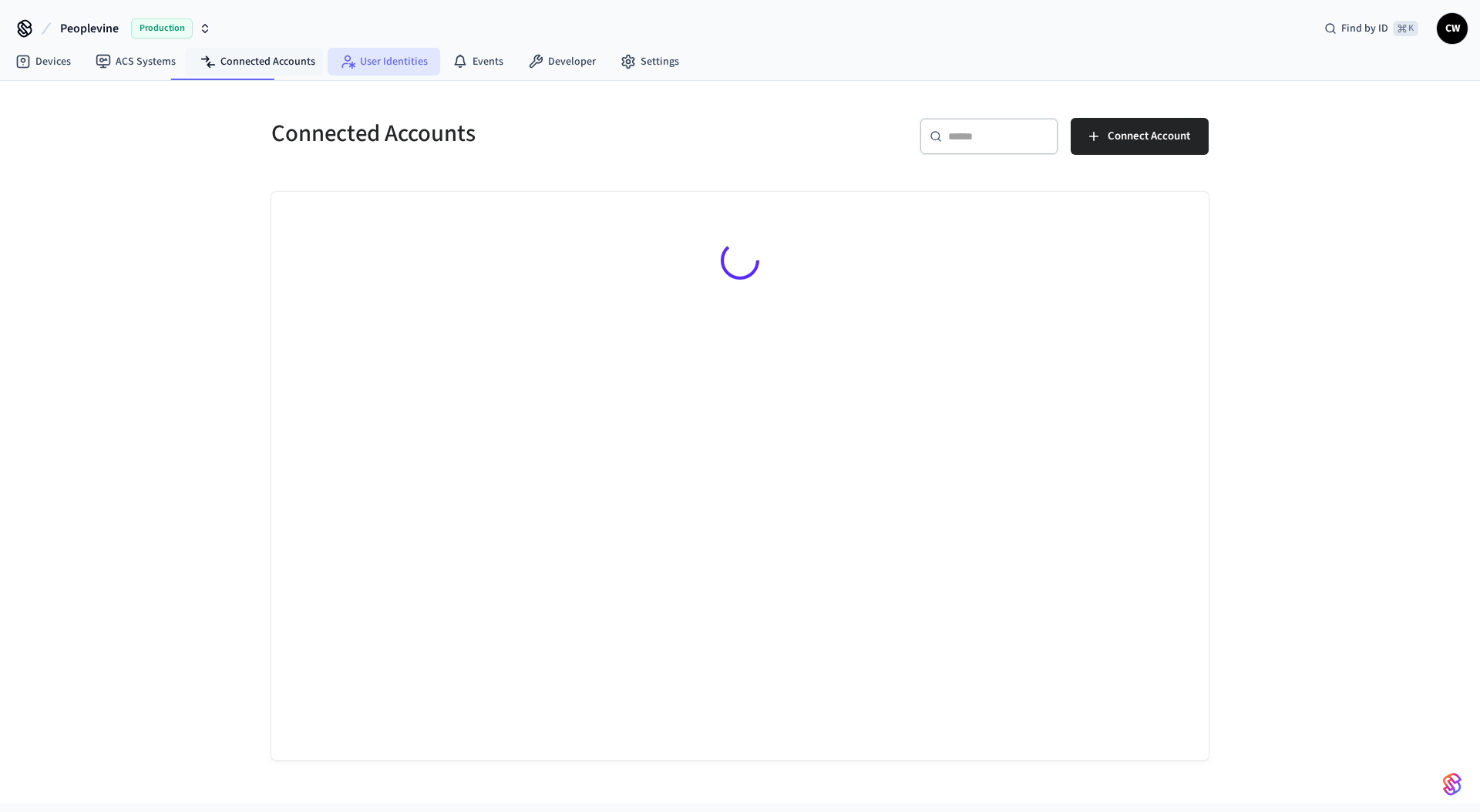
click at [403, 64] on link "User Identities" at bounding box center [384, 61] width 112 height 28
click at [507, 61] on link "Events" at bounding box center [477, 61] width 76 height 28
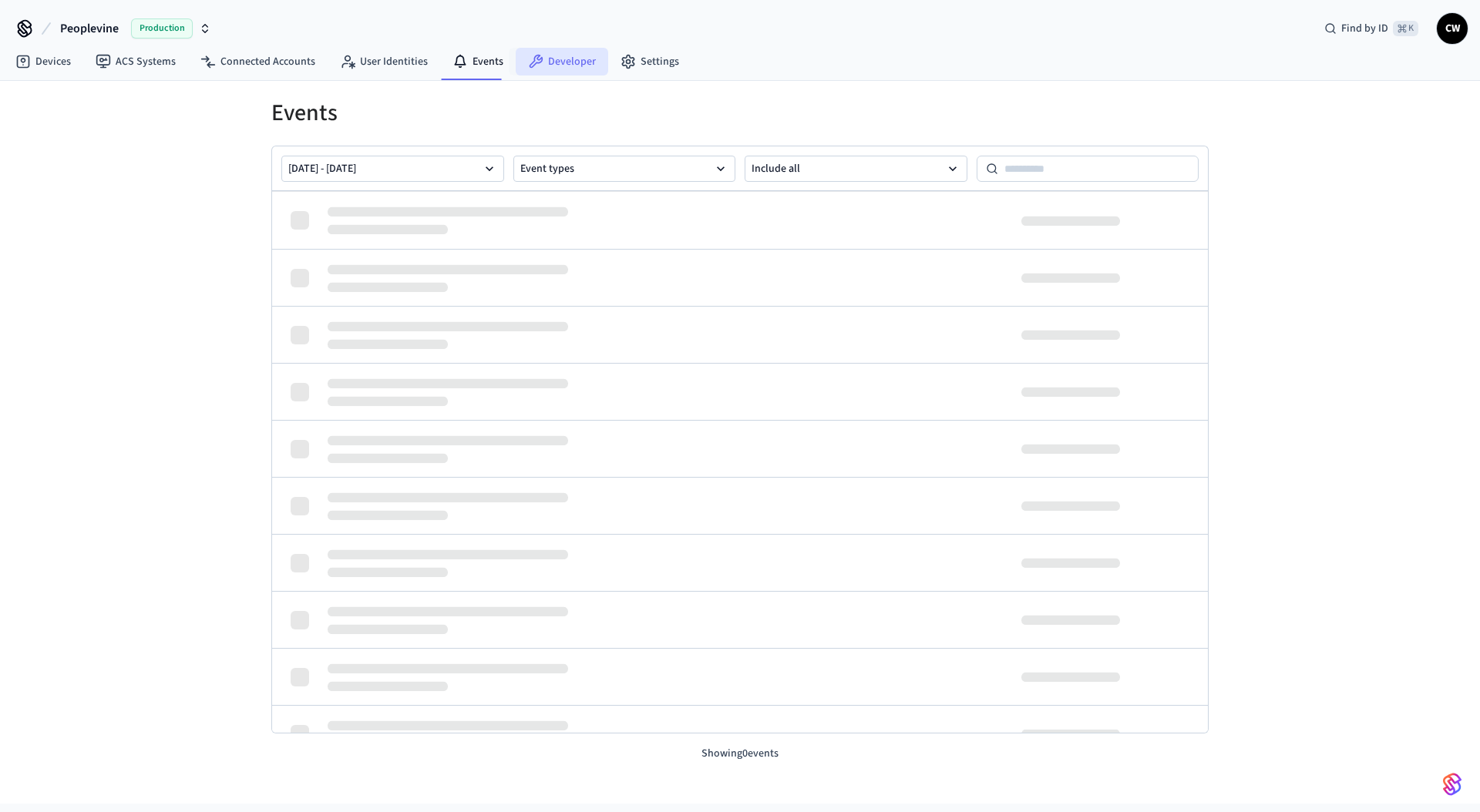
click at [579, 60] on link "Developer" at bounding box center [561, 61] width 93 height 28
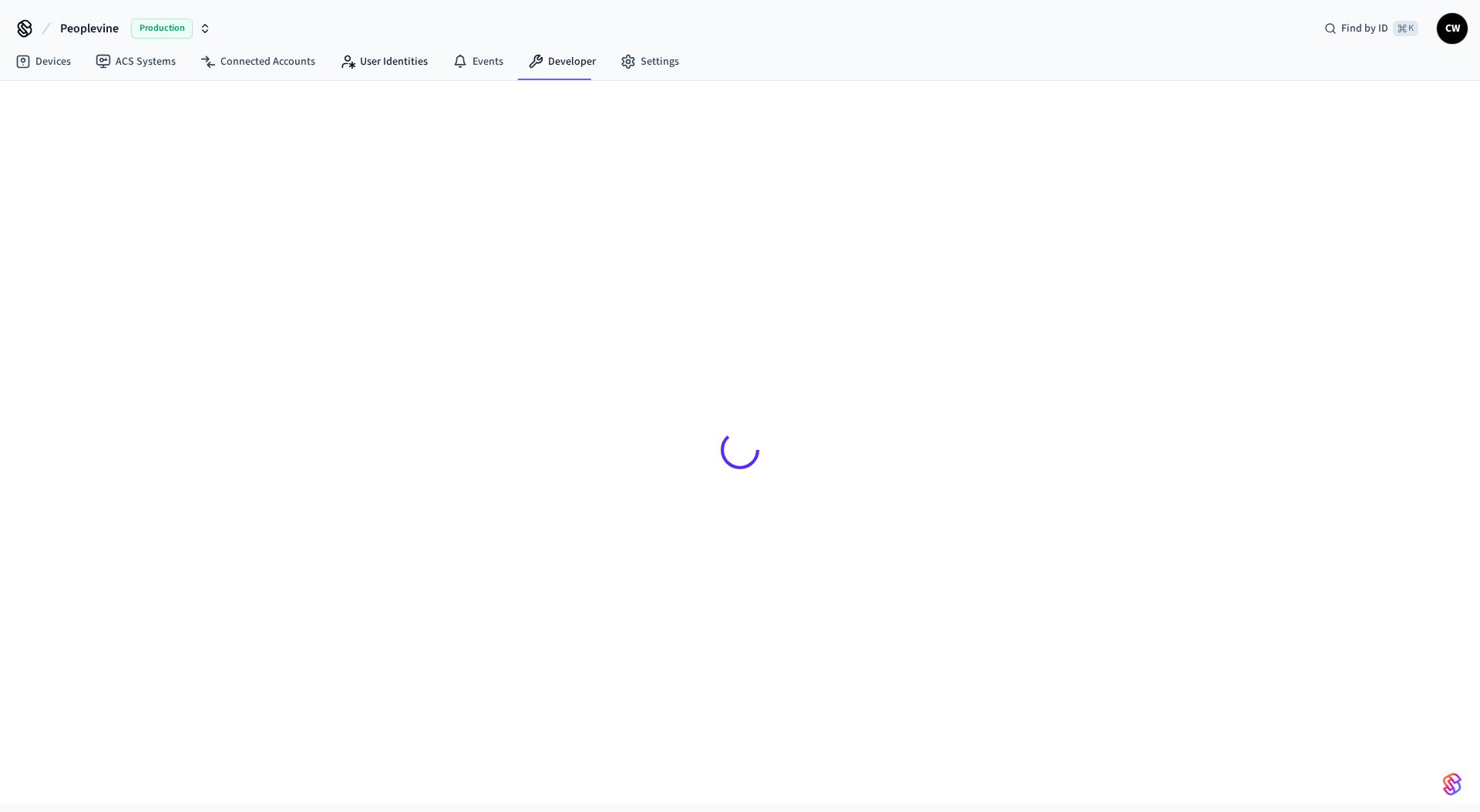
click at [350, 66] on icon at bounding box center [352, 65] width 6 height 7
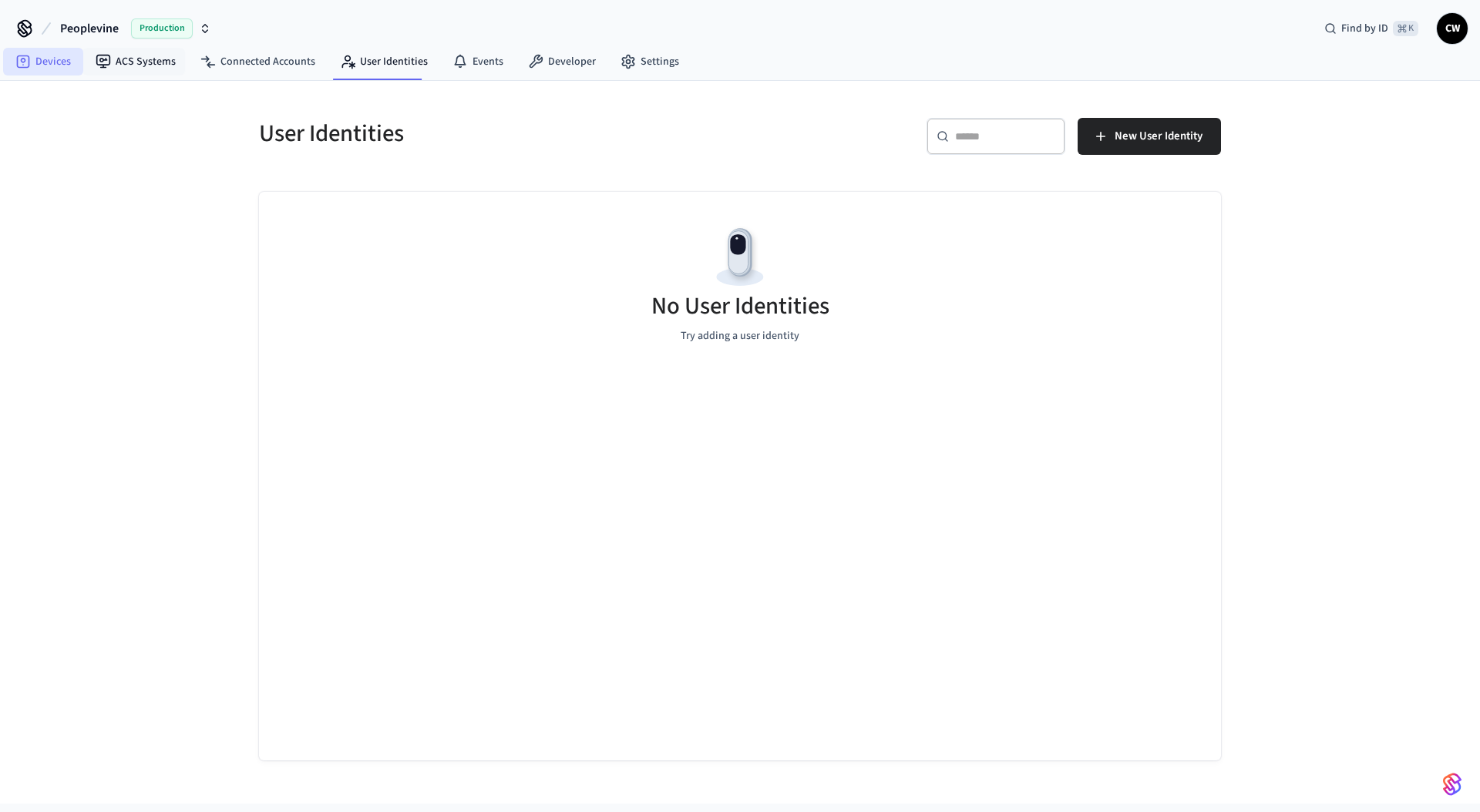
click at [95, 59] on icon at bounding box center [103, 61] width 15 height 15
click at [54, 60] on link "Devices" at bounding box center [43, 61] width 80 height 28
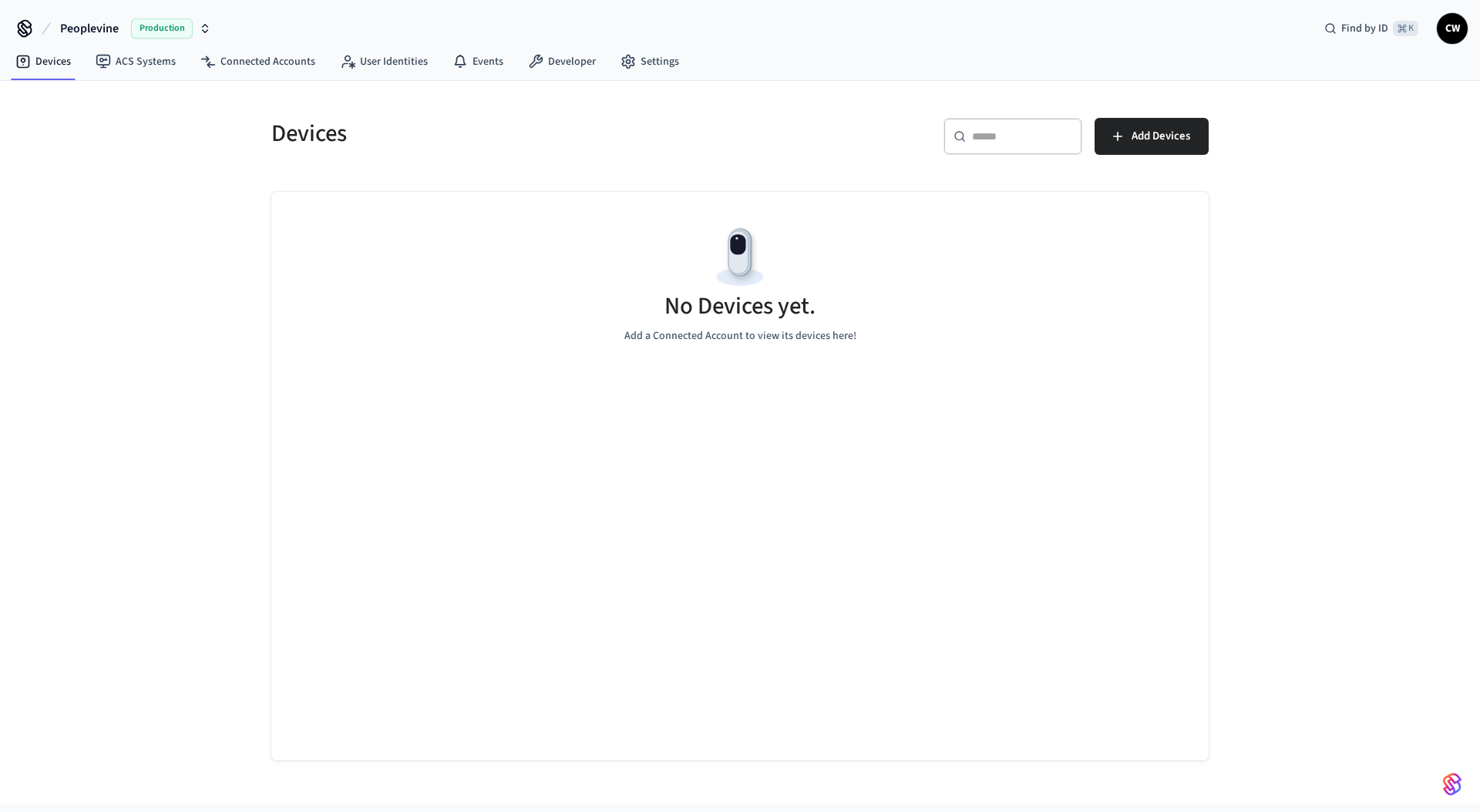
click at [144, 162] on div "Devices ​ ​ Add Devices No Devices yet. Add a Connected Account to view its dev…" at bounding box center [740, 442] width 1480 height 723
click at [625, 58] on icon at bounding box center [629, 61] width 15 height 15
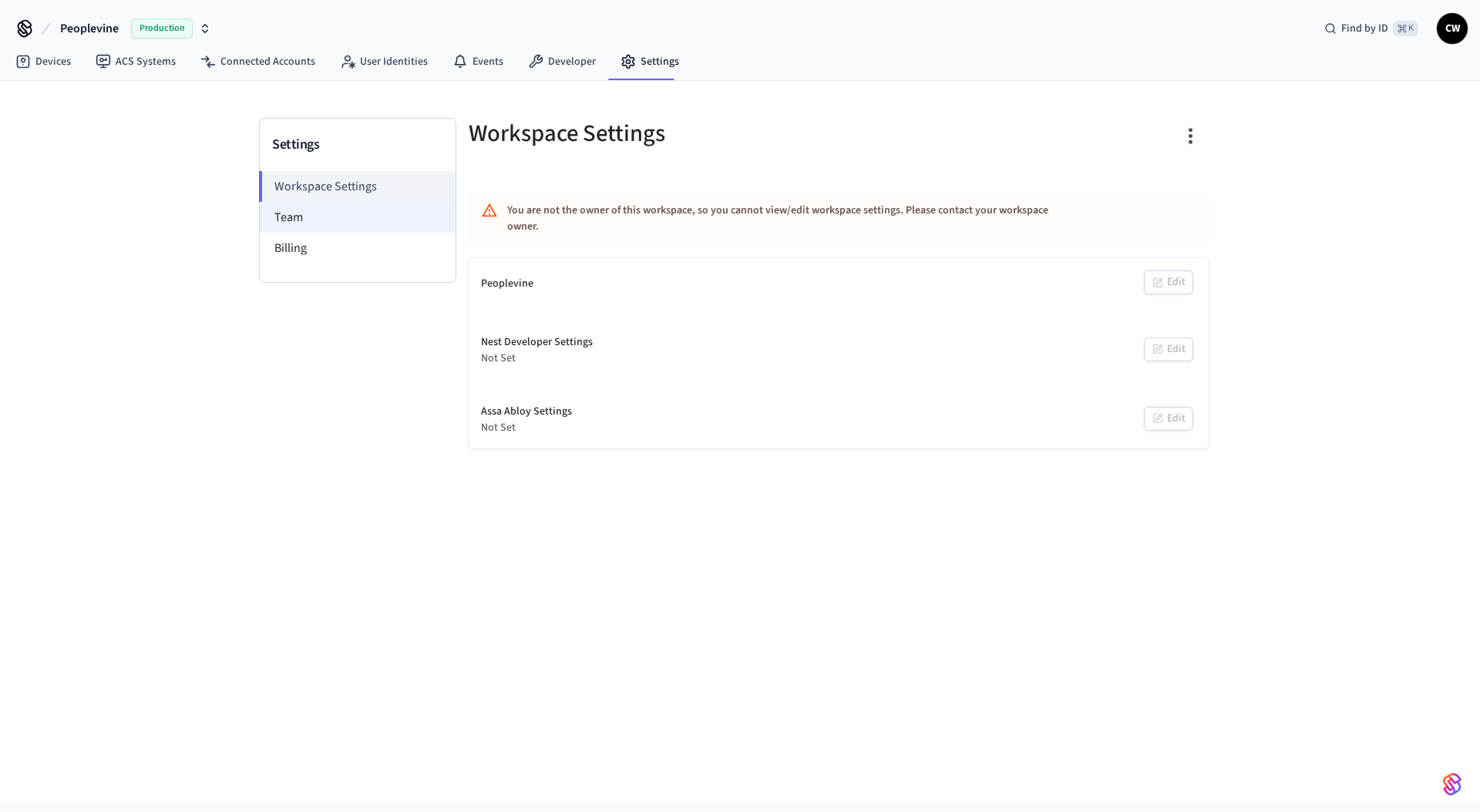
click at [368, 210] on li "Team" at bounding box center [357, 217] width 196 height 31
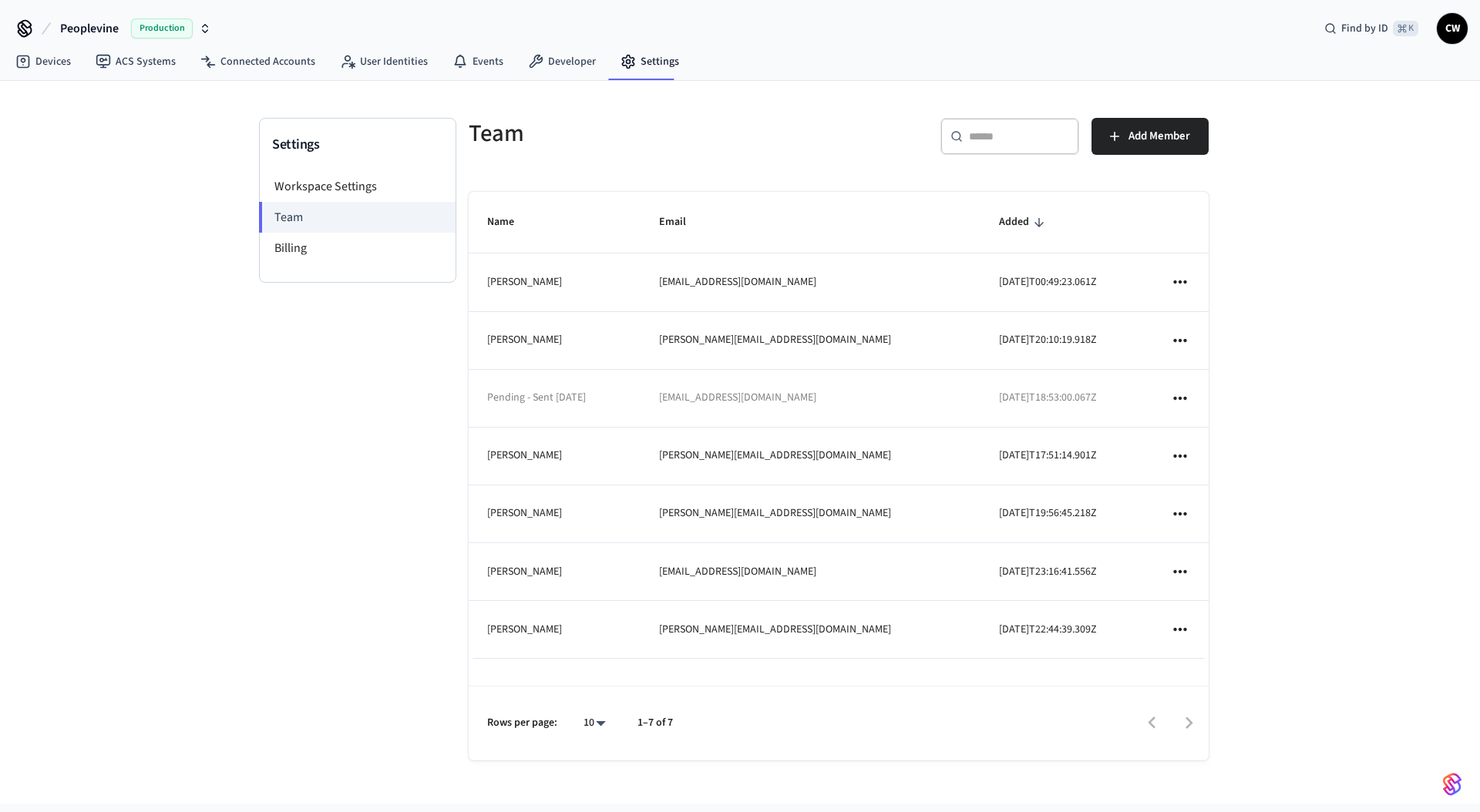
drag, startPoint x: 736, startPoint y: 639, endPoint x: 871, endPoint y: 642, distance: 135.0
click at [871, 642] on td "ryan@peoplevine.com" at bounding box center [811, 630] width 341 height 58
drag, startPoint x: 799, startPoint y: 639, endPoint x: 663, endPoint y: 628, distance: 136.4
click at [663, 628] on tr "Ryan Westerberg ryan@peoplevine.com 2024-08-09T22:44:39.309Z" at bounding box center [839, 630] width 740 height 58
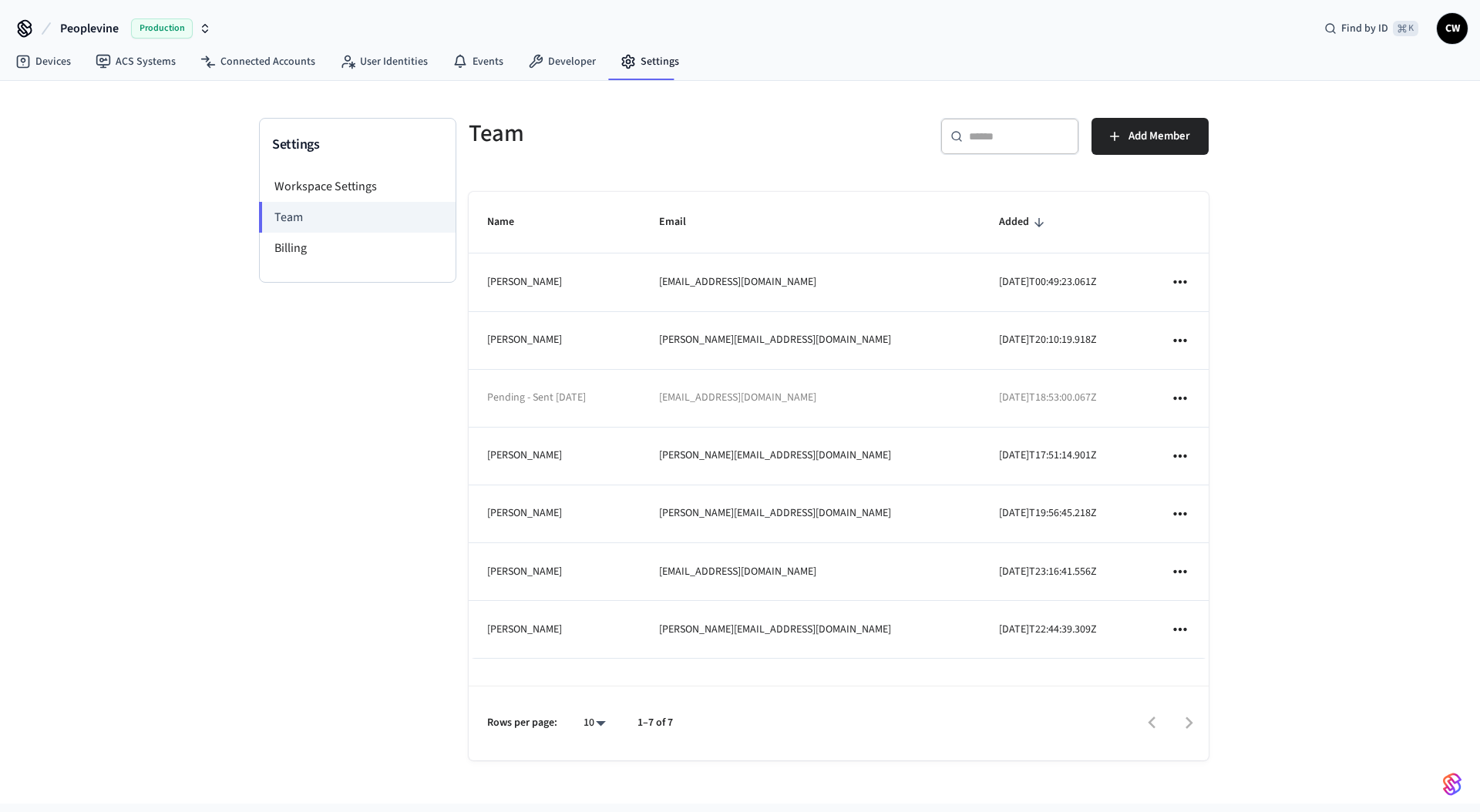
click at [640, 628] on td "Ryan Westerberg" at bounding box center [555, 630] width 172 height 58
click at [329, 614] on div "Settings Workspace Settings Team Billing" at bounding box center [357, 455] width 197 height 673
click at [231, 536] on div "Settings Workspace Settings Team Billing Team ​ ​ Add Member Name Email Added C…" at bounding box center [740, 442] width 1480 height 723
click at [117, 65] on link "ACS Systems" at bounding box center [135, 61] width 105 height 28
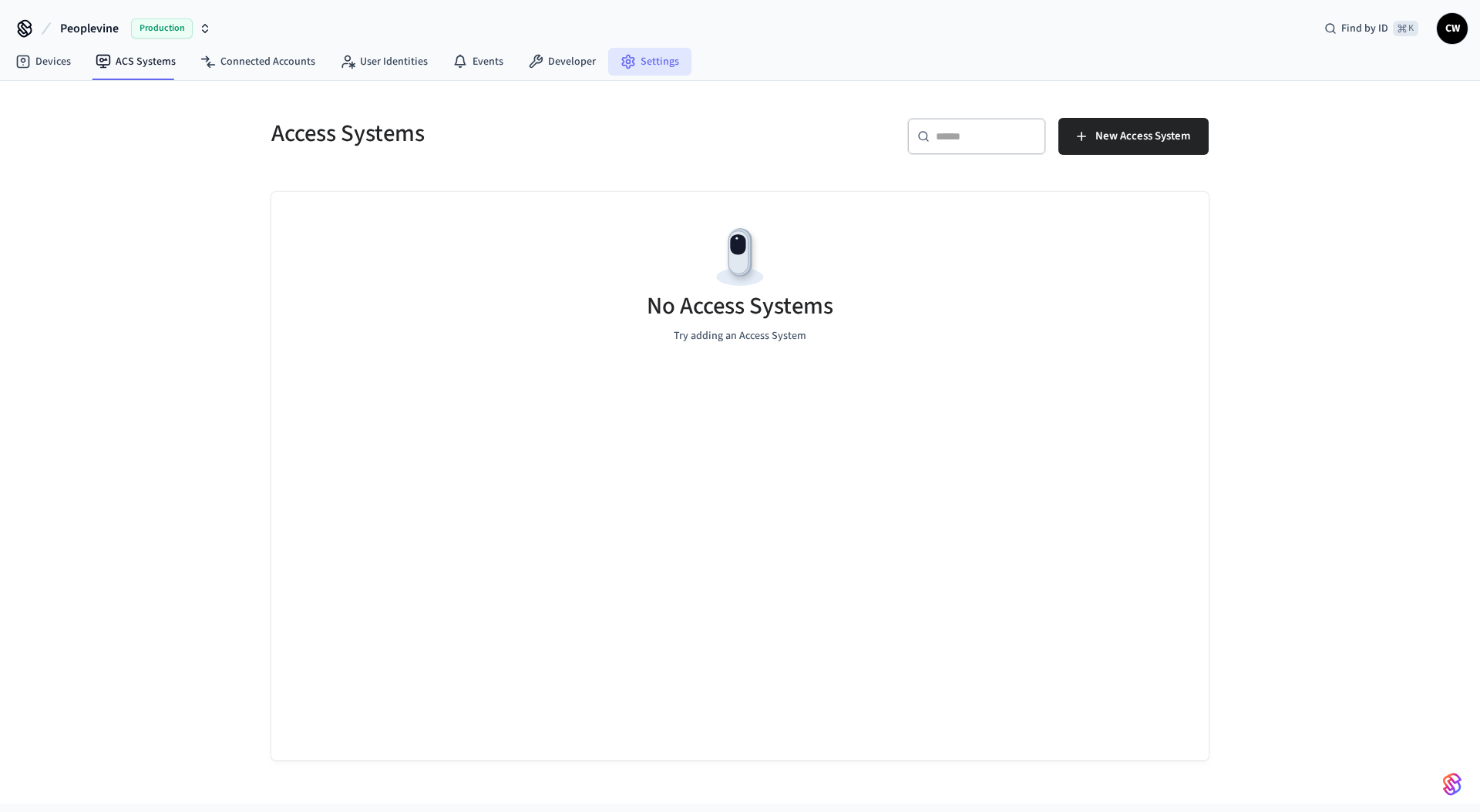
click at [631, 61] on link "Settings" at bounding box center [650, 61] width 83 height 28
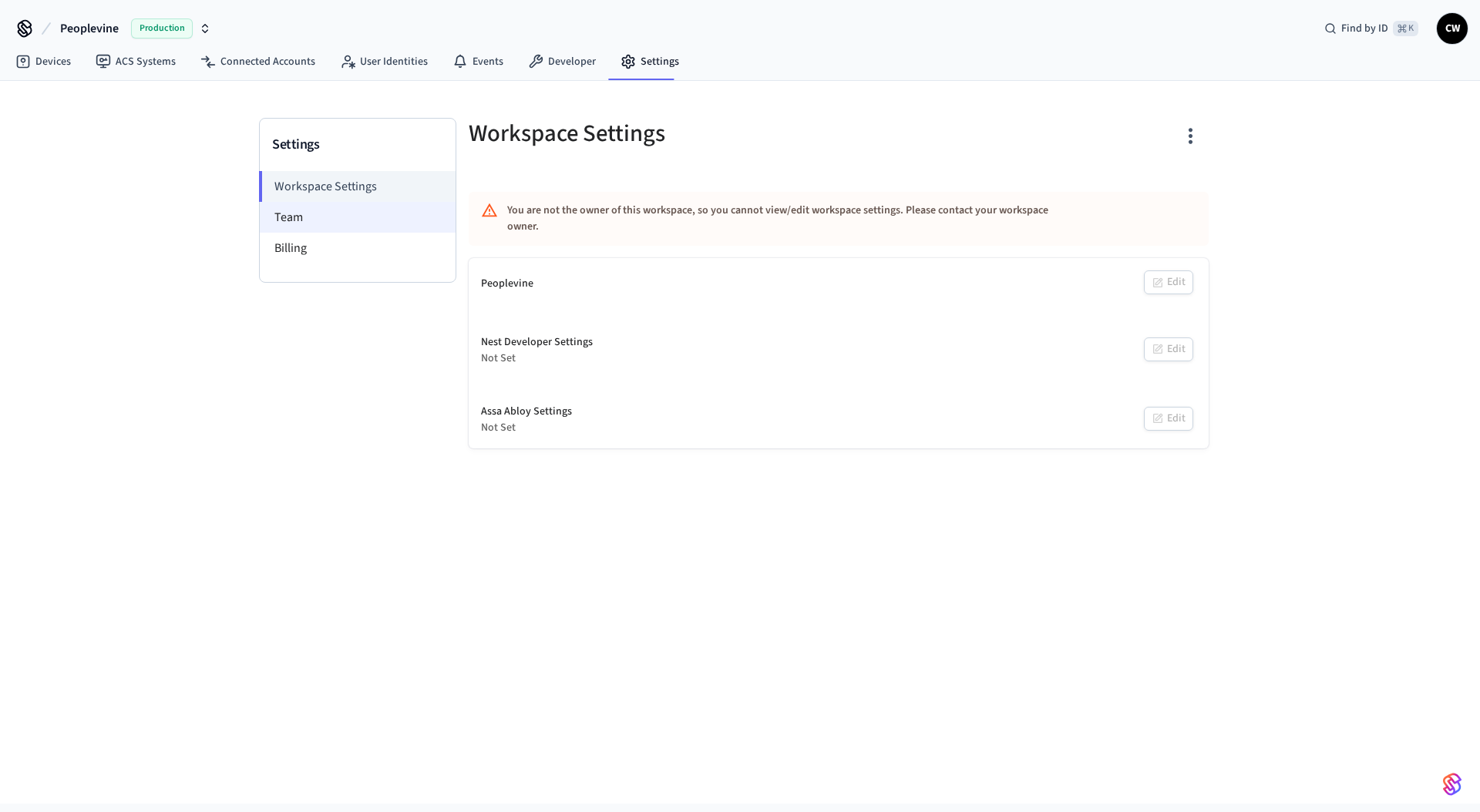
click at [312, 229] on li "Team" at bounding box center [357, 217] width 196 height 31
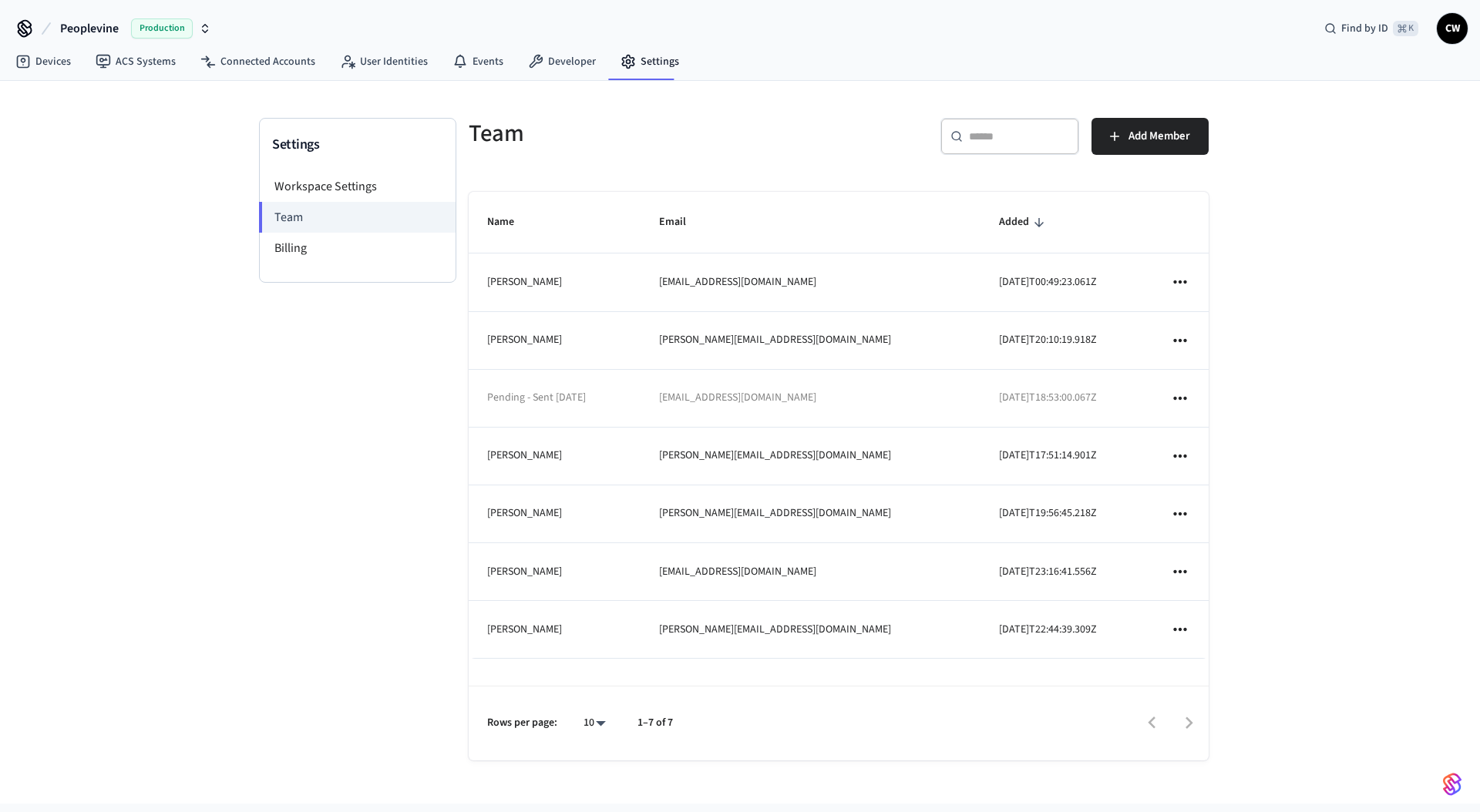
click at [1175, 399] on icon "sticky table" at bounding box center [1179, 399] width 13 height 3
click at [1243, 440] on li "Resend Invite" at bounding box center [1238, 433] width 106 height 42
click at [1295, 339] on div "Settings Workspace Settings Team Billing Team ​ ​ Add Member Name Email Added C…" at bounding box center [740, 442] width 1480 height 723
click at [1141, 129] on span "Add Member" at bounding box center [1159, 137] width 61 height 20
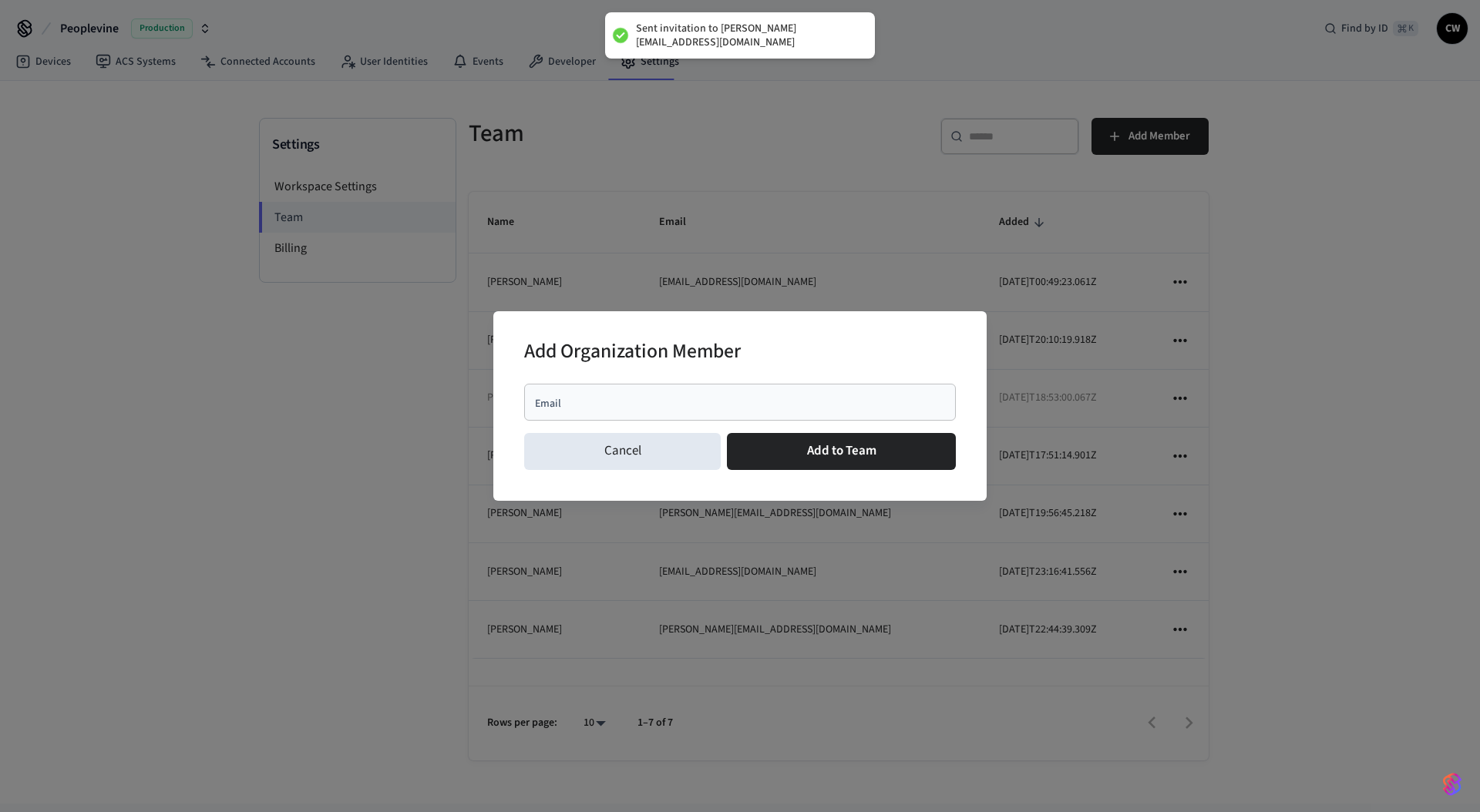
click at [743, 411] on div "Email" at bounding box center [739, 401] width 431 height 37
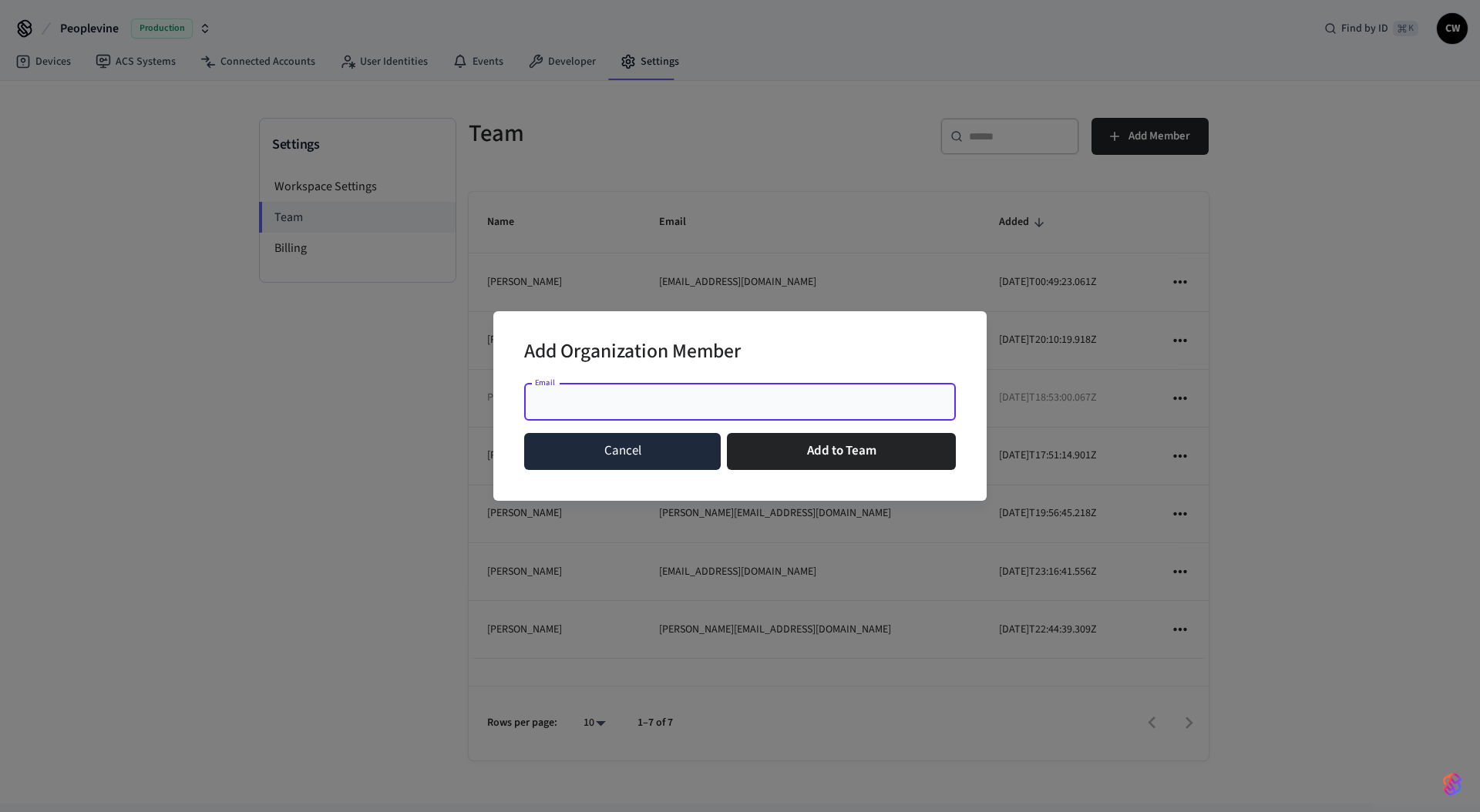
click at [618, 452] on button "Cancel" at bounding box center [622, 451] width 196 height 37
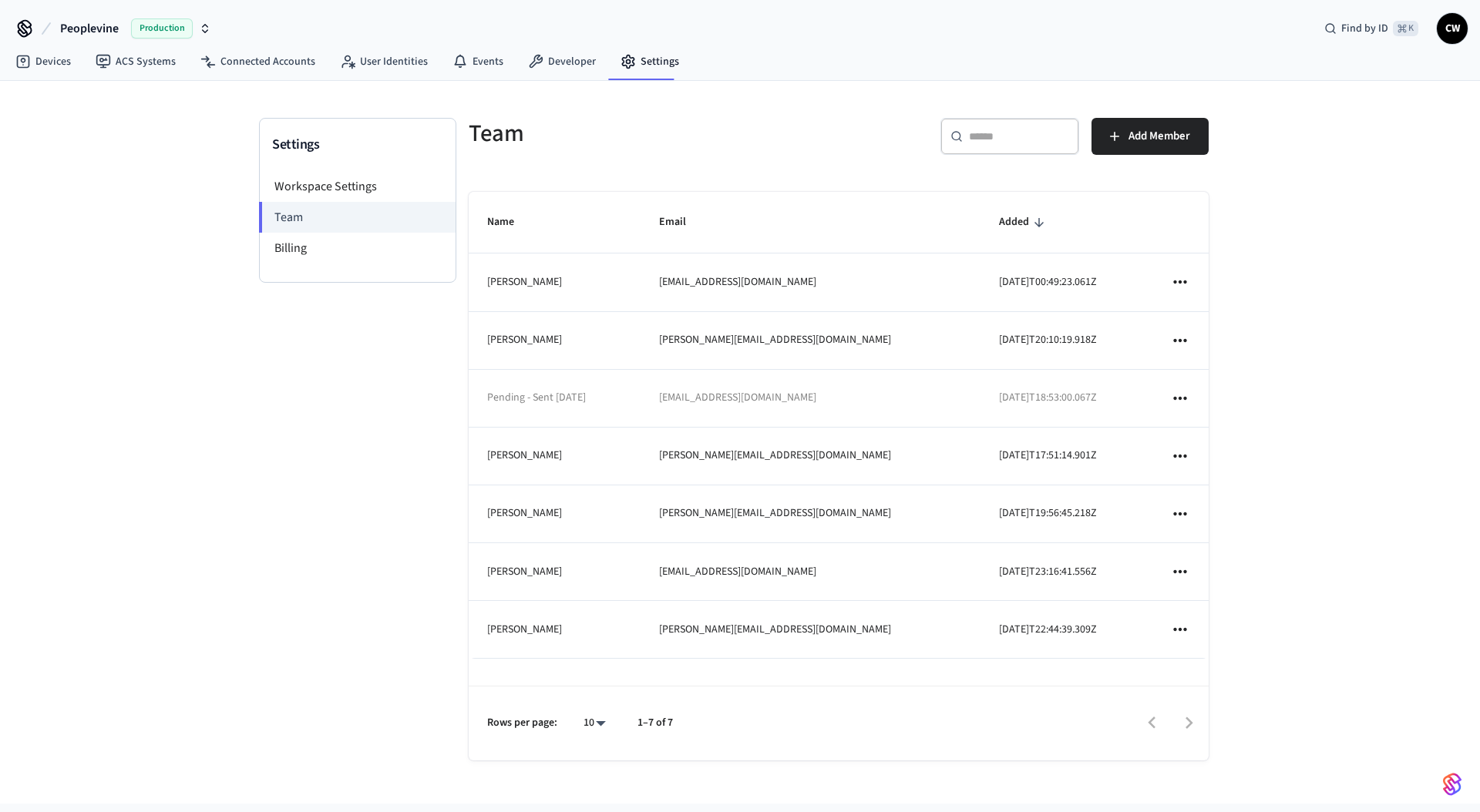
click at [401, 522] on div "Settings Workspace Settings Team Billing" at bounding box center [357, 455] width 197 height 673
click at [1124, 143] on button "Add Member" at bounding box center [1150, 136] width 117 height 37
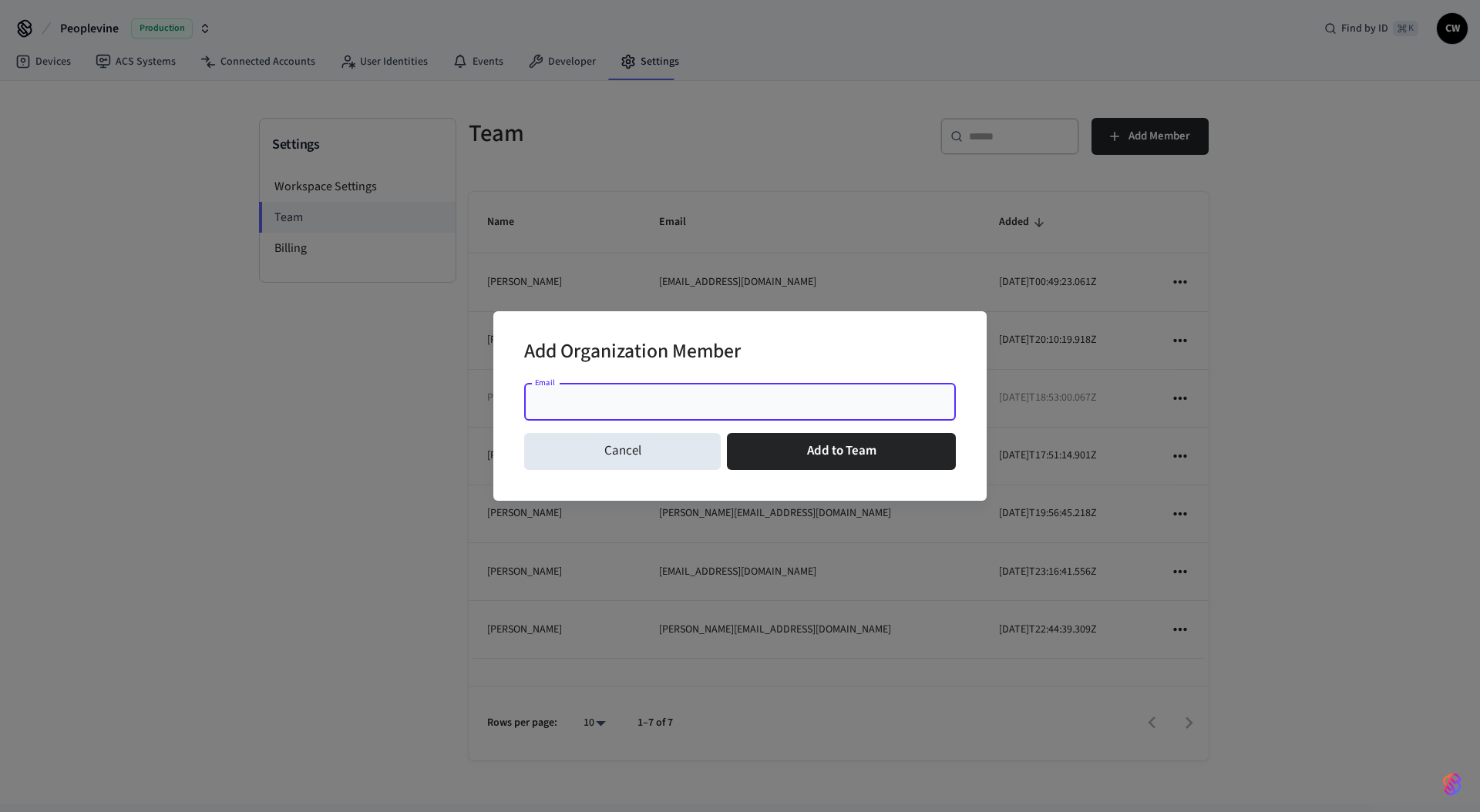
click at [843, 398] on input "Email" at bounding box center [740, 402] width 413 height 15
type input "**********"
click at [849, 463] on button "Add to Team" at bounding box center [841, 451] width 229 height 37
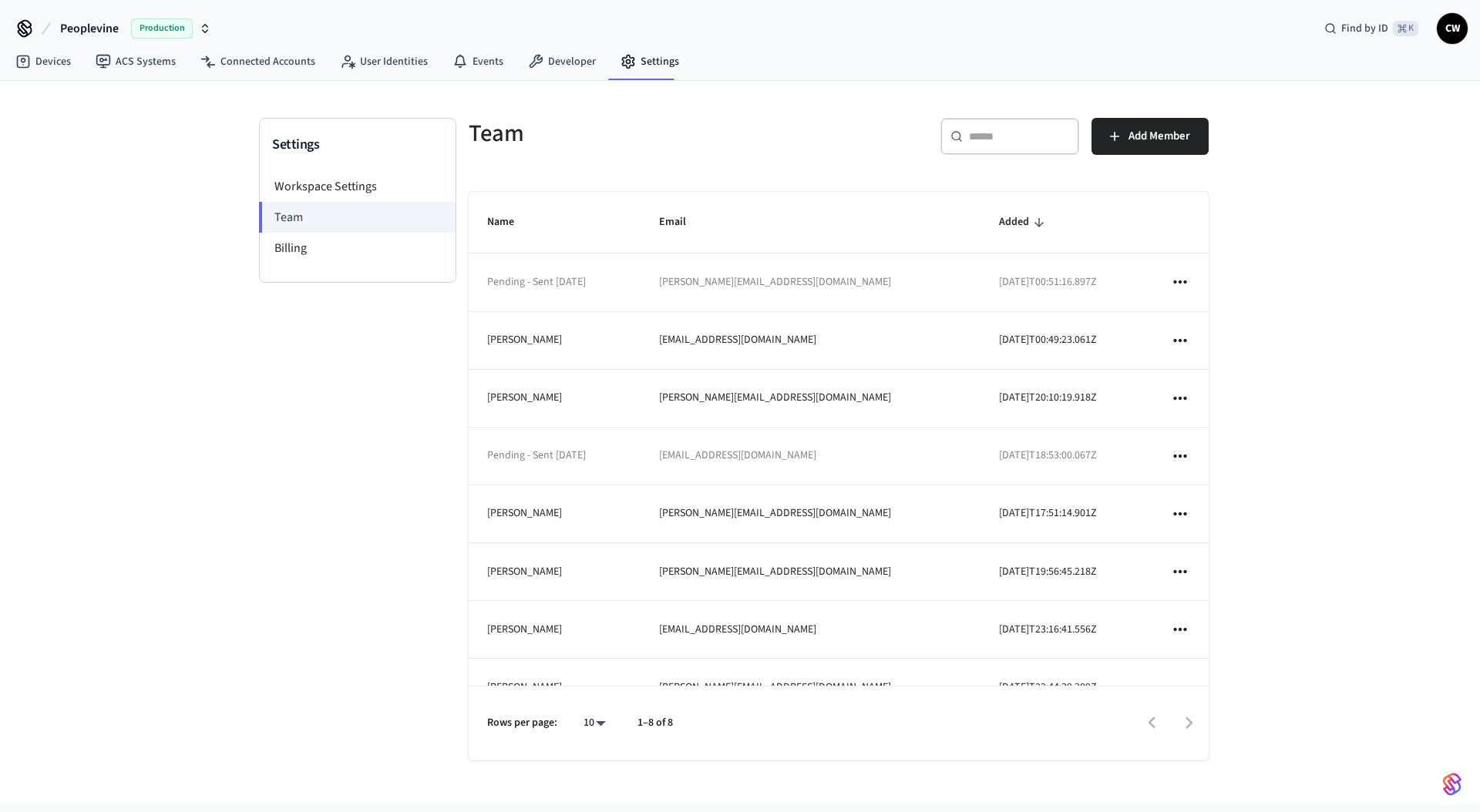
click at [266, 488] on div "Settings Workspace Settings Team Billing" at bounding box center [357, 455] width 197 height 673
click at [133, 65] on link "ACS Systems" at bounding box center [135, 61] width 105 height 28
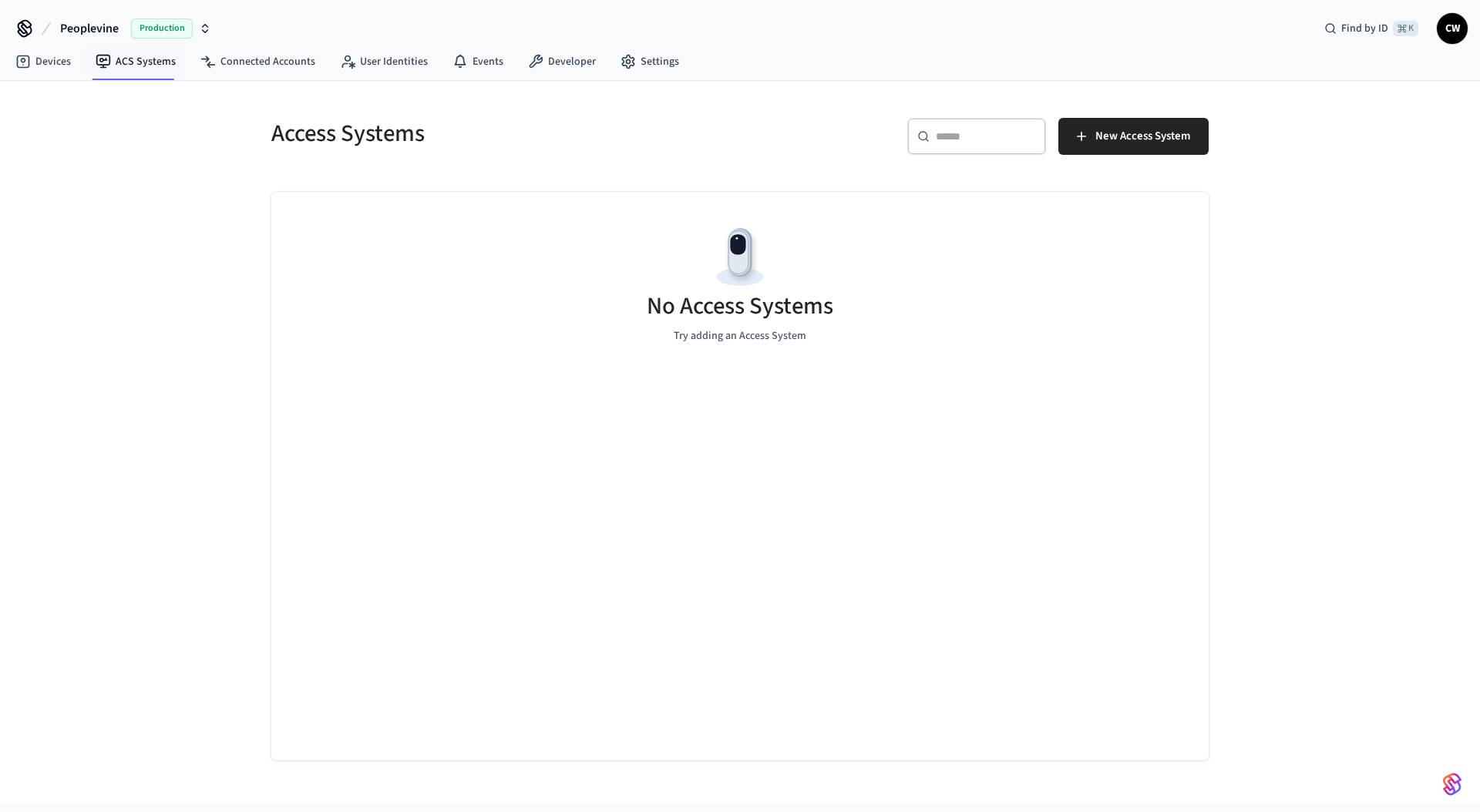
click at [150, 289] on div "Access Systems ​ ​ New Access System No Access Systems Try adding an Access Sys…" at bounding box center [740, 442] width 1480 height 723
click at [1204, 146] on button "New Access System" at bounding box center [1133, 136] width 151 height 37
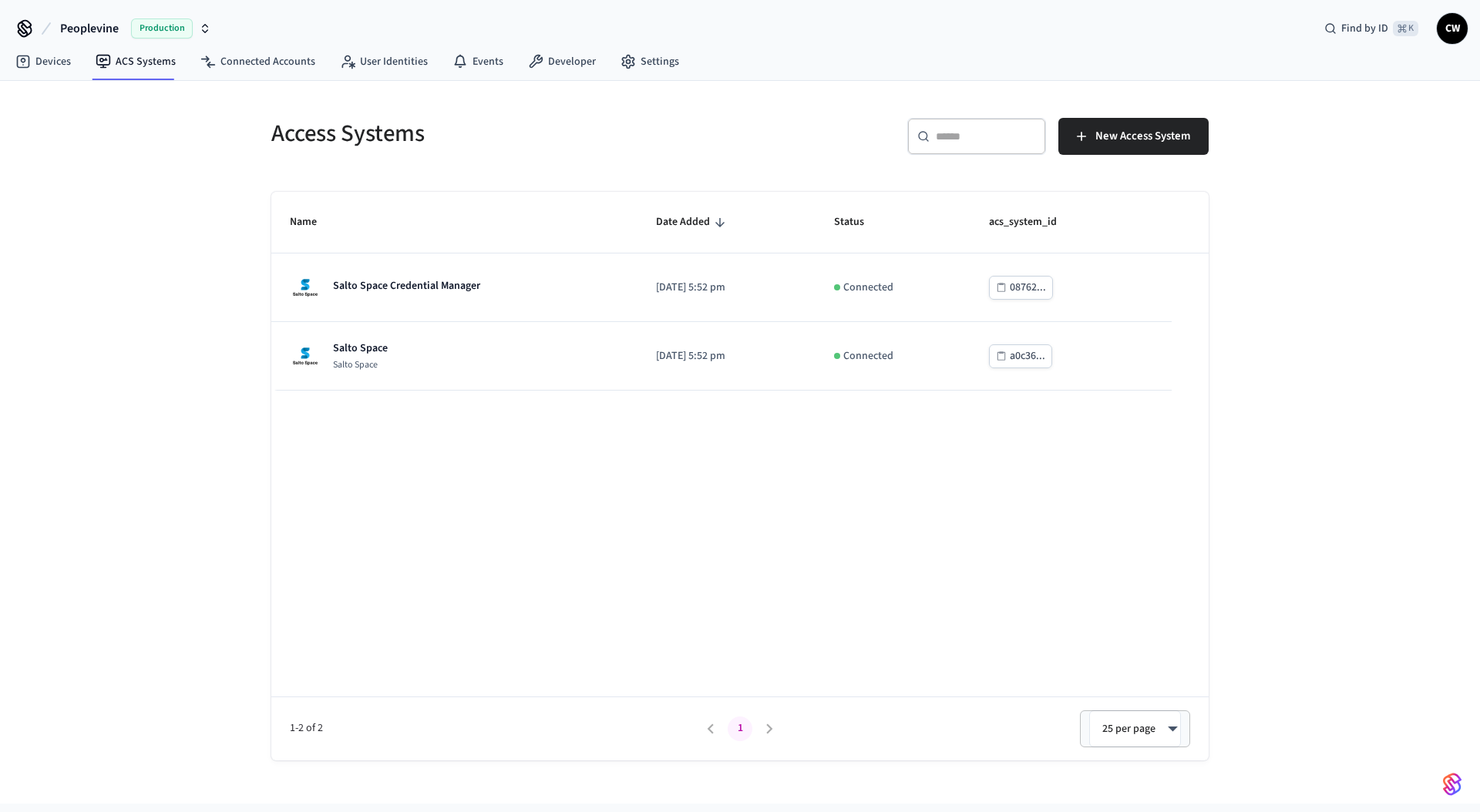
click at [191, 381] on div "Access Systems ​ ​ New Access System Name Date Added Status acs_system_id Salto…" at bounding box center [740, 442] width 1480 height 723
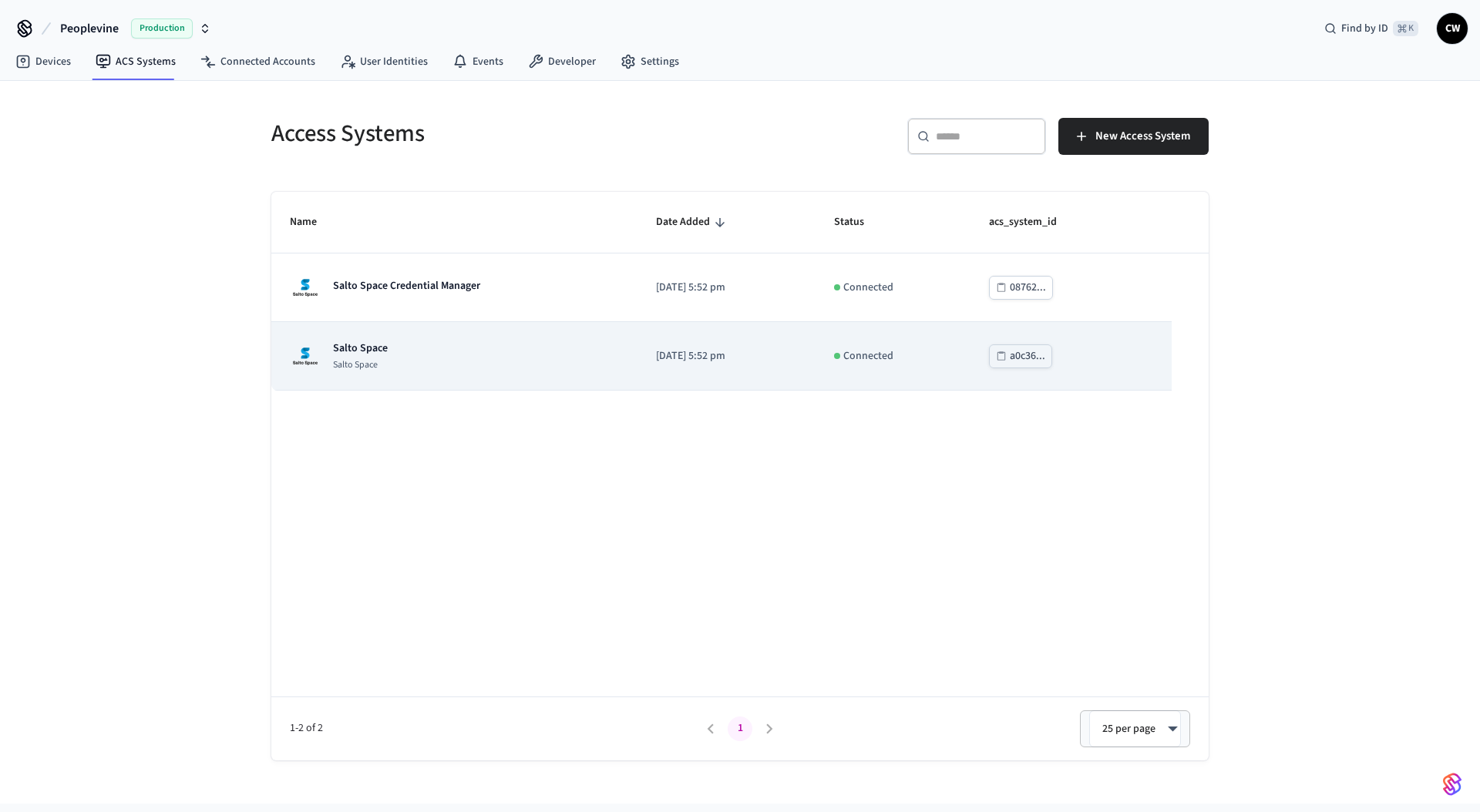
click at [419, 363] on div "Salto Space Salto Space" at bounding box center [454, 356] width 329 height 31
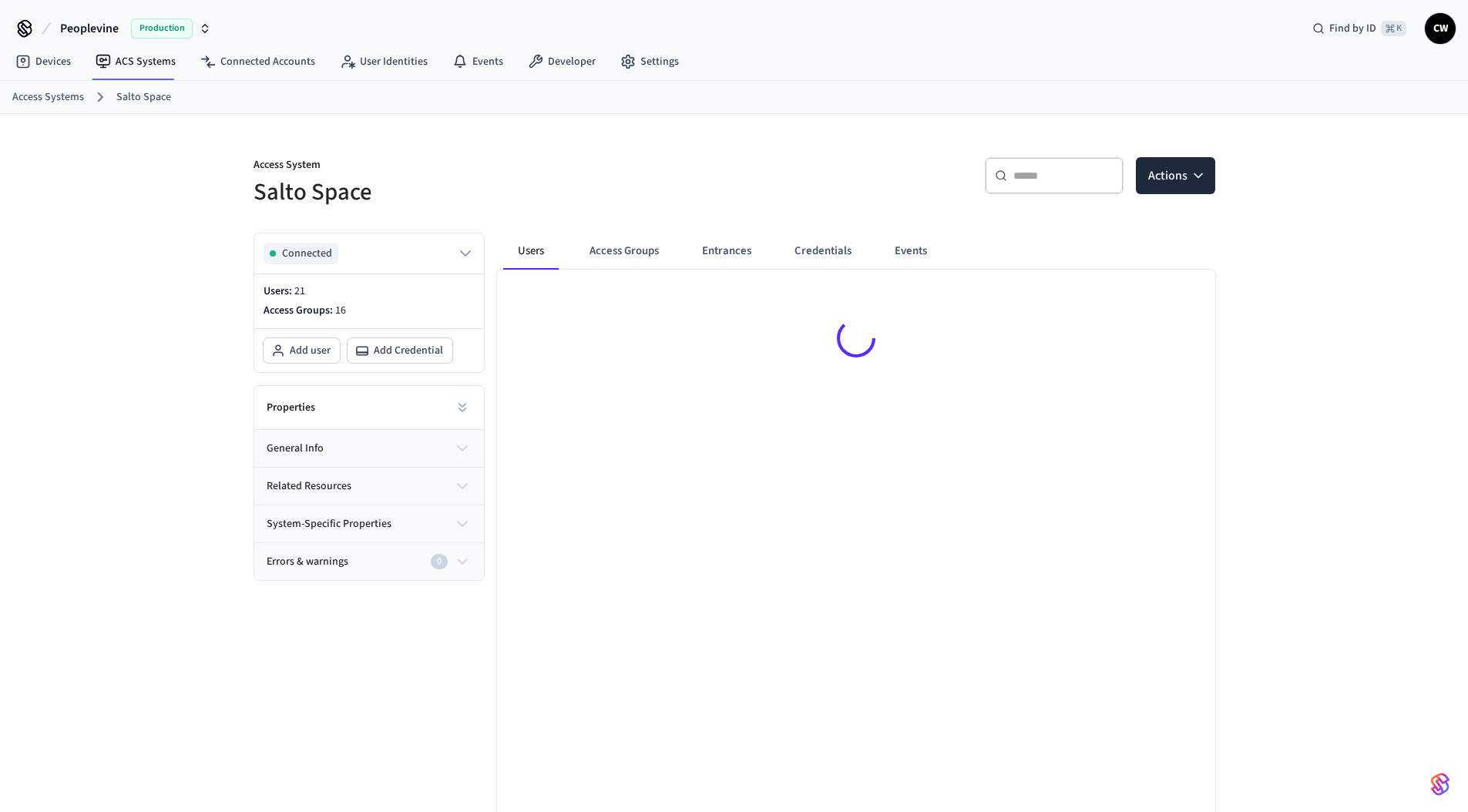
click at [128, 444] on div "Access System Salto Space ​ ​ Actions Connected Users: 21 Access Groups: 16 Add…" at bounding box center [734, 497] width 1468 height 765
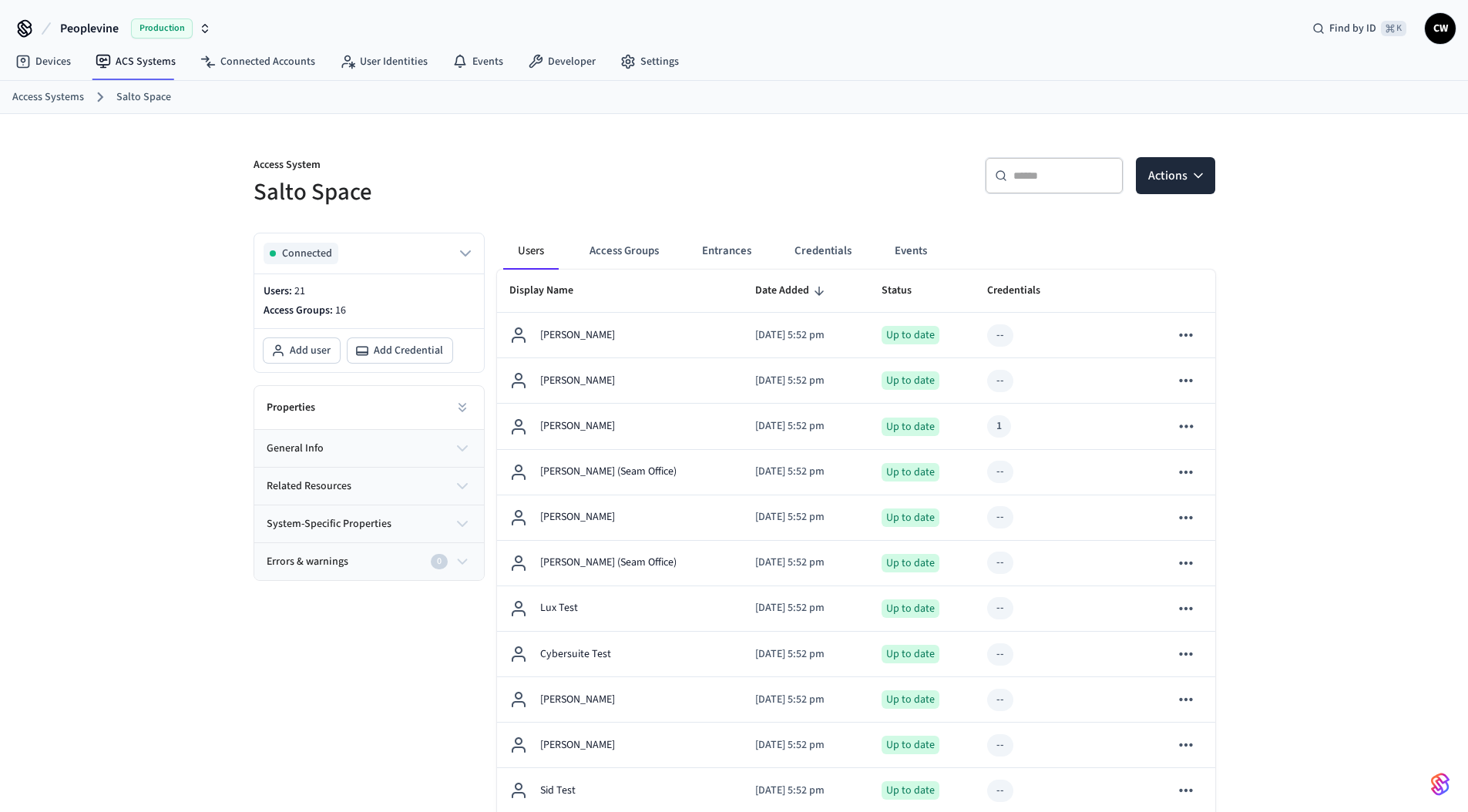
click at [147, 483] on div "Access System Salto Space ​ ​ Actions Connected Users: 21 Access Groups: 16 Add…" at bounding box center [734, 740] width 1468 height 1252
click at [150, 327] on div "Access System Salto Space ​ ​ Actions Connected Users: 21 Access Groups: 16 Add…" at bounding box center [734, 740] width 1468 height 1252
